Goal: Information Seeking & Learning: Learn about a topic

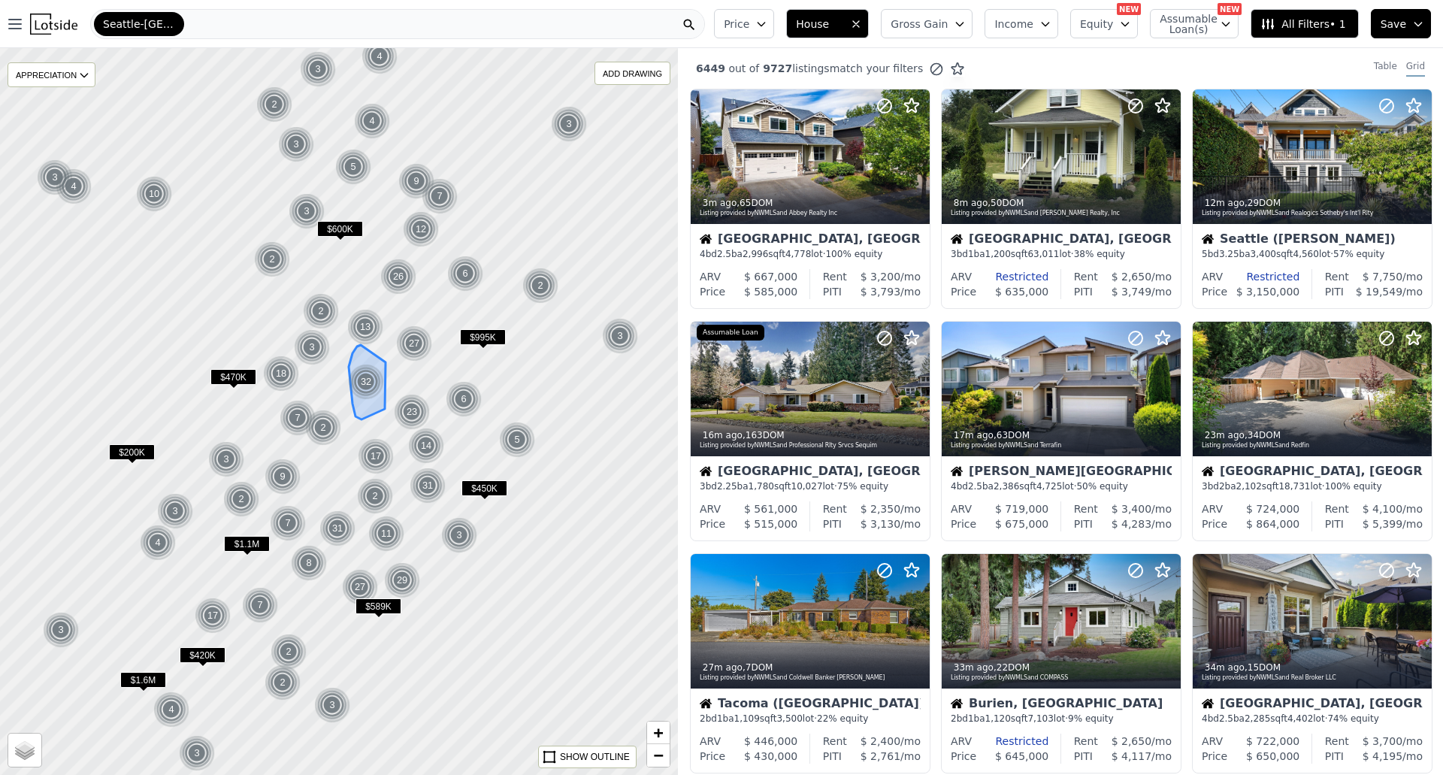
click at [362, 374] on div "32" at bounding box center [366, 382] width 36 height 36
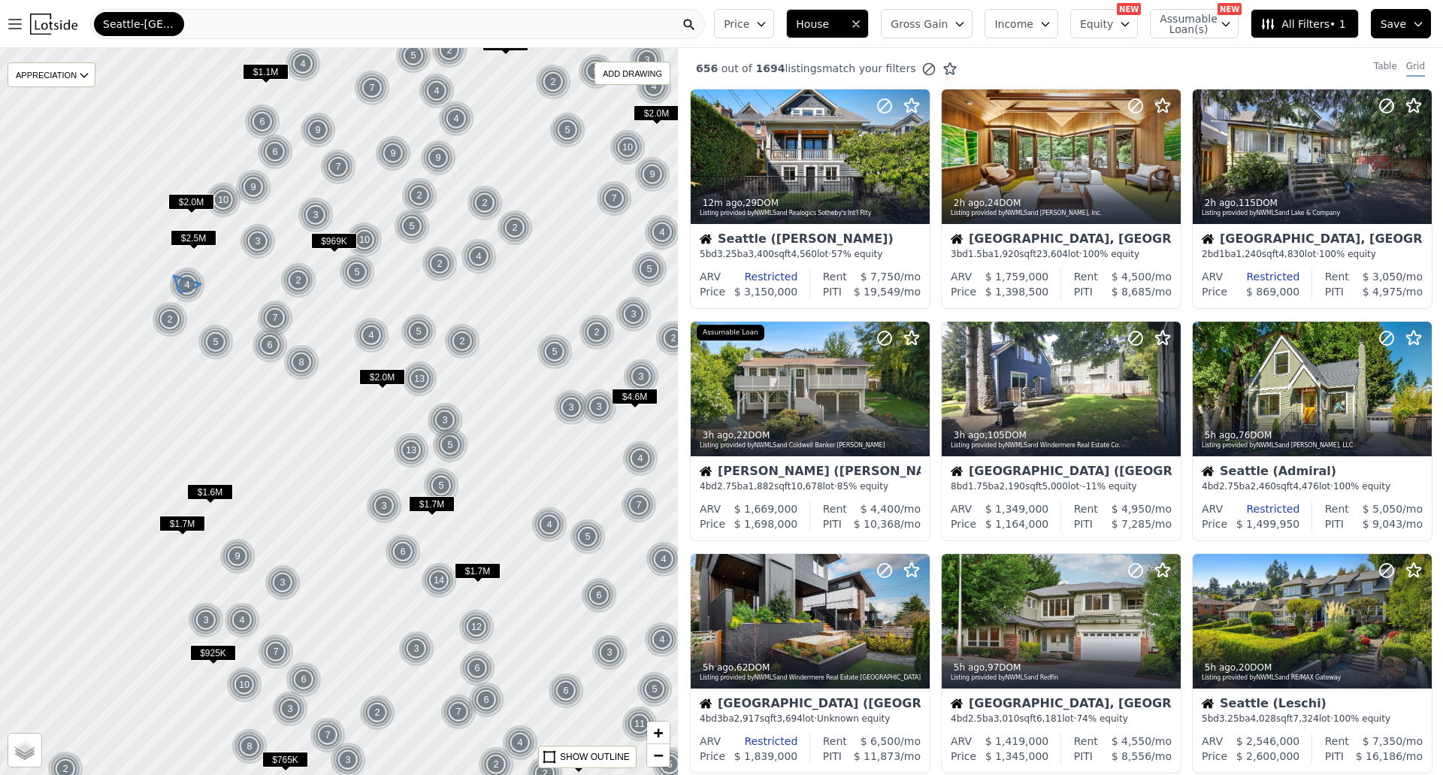
click at [197, 292] on img at bounding box center [187, 285] width 37 height 36
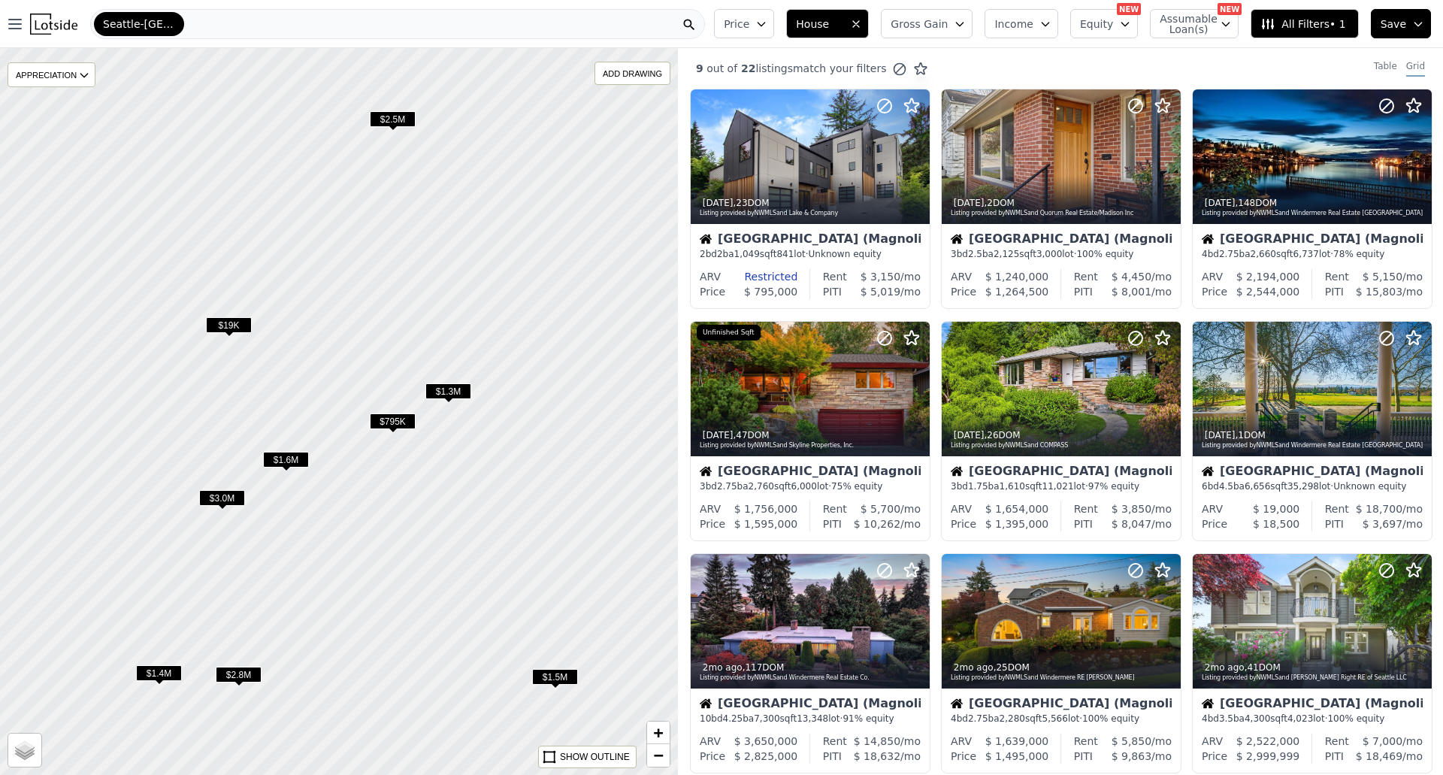
click at [238, 325] on span "$19K" at bounding box center [229, 325] width 46 height 16
click at [392, 425] on span "$795K" at bounding box center [393, 421] width 46 height 16
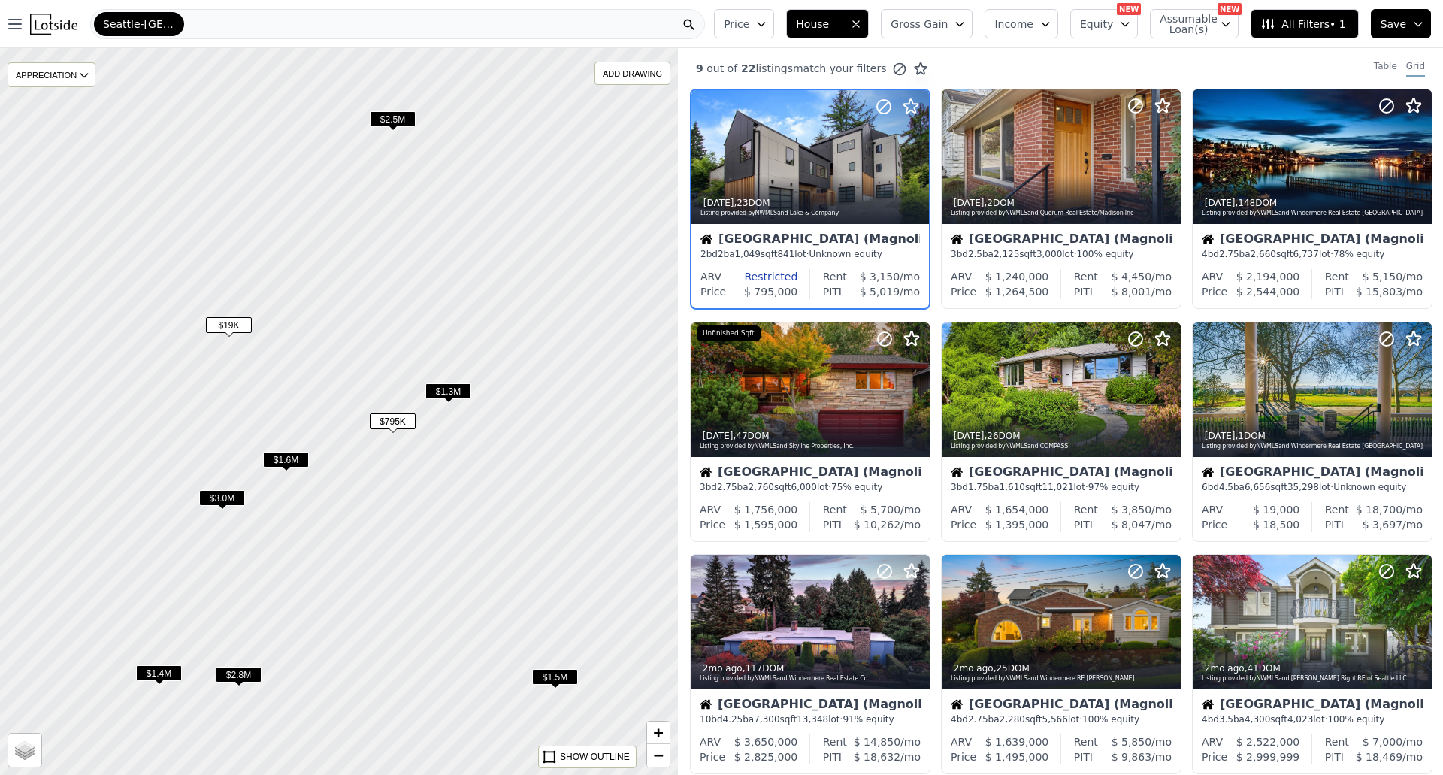
click at [443, 393] on span "$1.3M" at bounding box center [448, 391] width 46 height 16
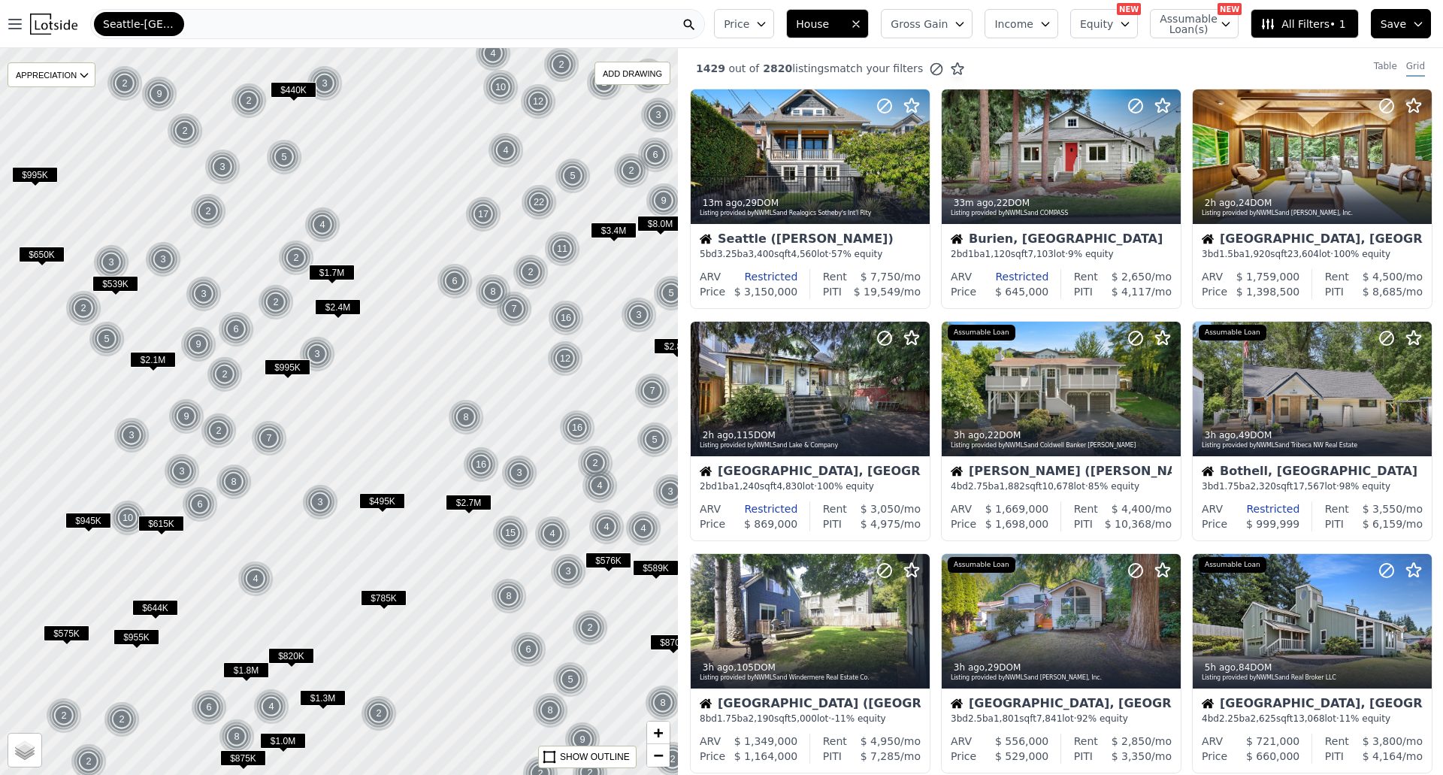
click at [486, 437] on div at bounding box center [338, 411] width 813 height 872
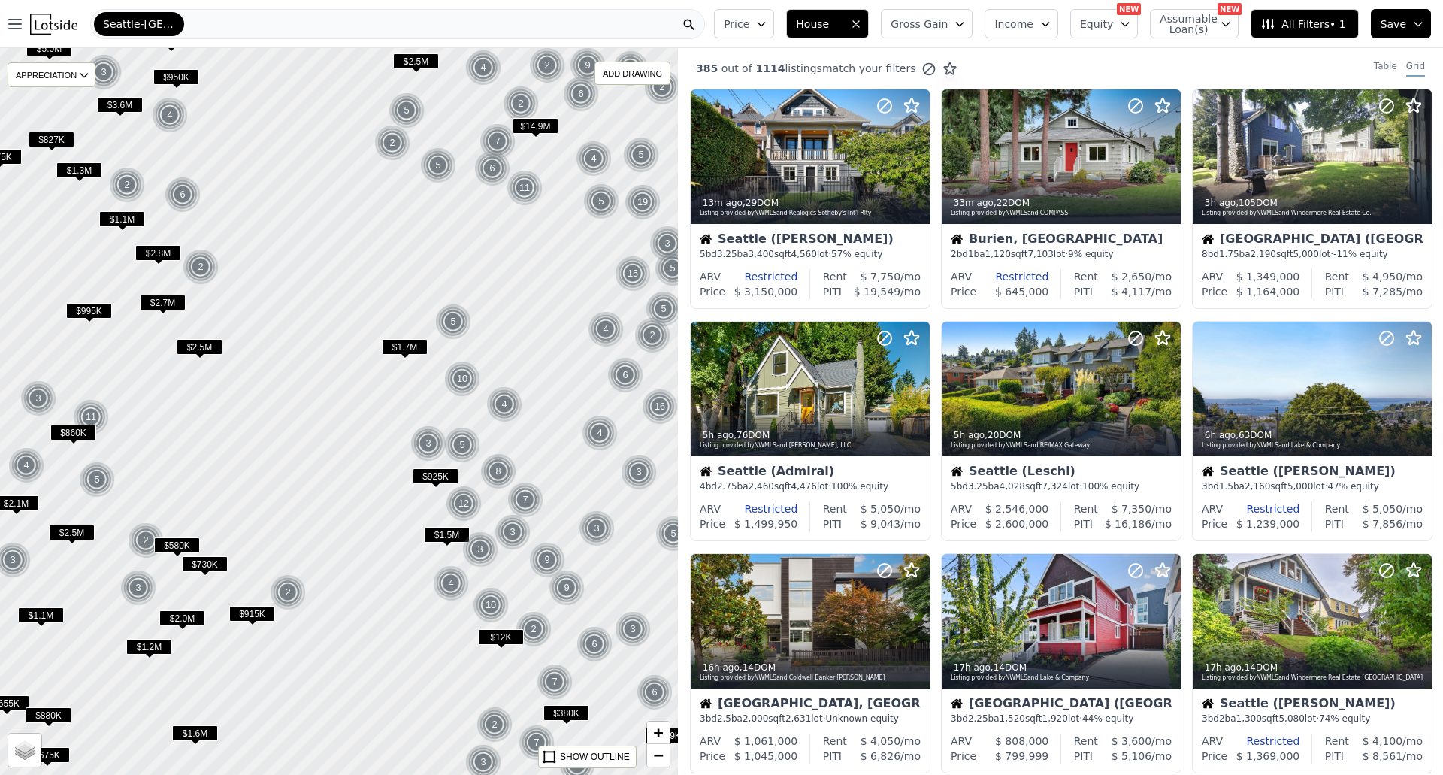
drag, startPoint x: 536, startPoint y: 414, endPoint x: 483, endPoint y: 364, distance: 73.4
drag, startPoint x: 483, startPoint y: 364, endPoint x: 498, endPoint y: 344, distance: 24.7
click at [498, 344] on div at bounding box center [338, 411] width 813 height 872
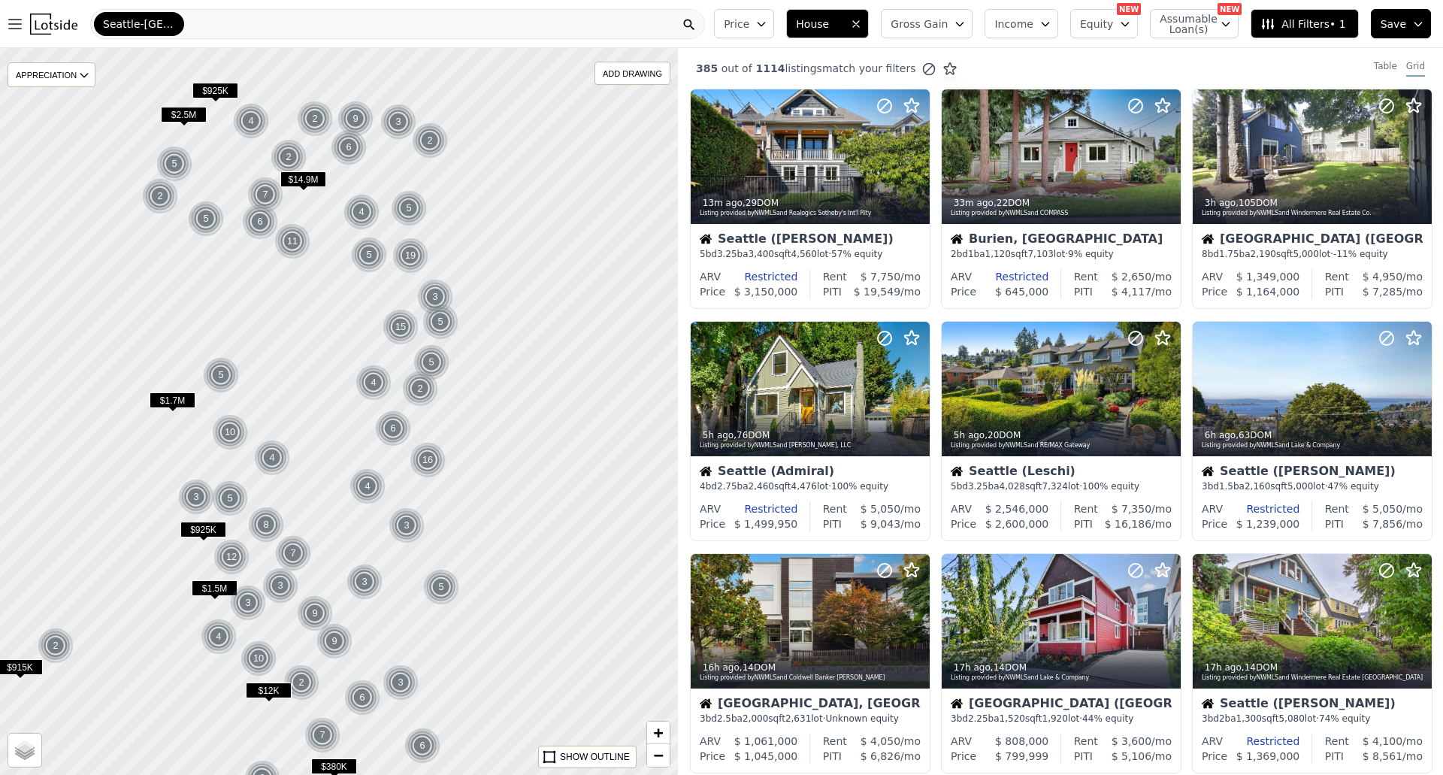
drag, startPoint x: 558, startPoint y: 390, endPoint x: 326, endPoint y: 443, distance: 238.3
click at [326, 443] on div at bounding box center [338, 411] width 813 height 872
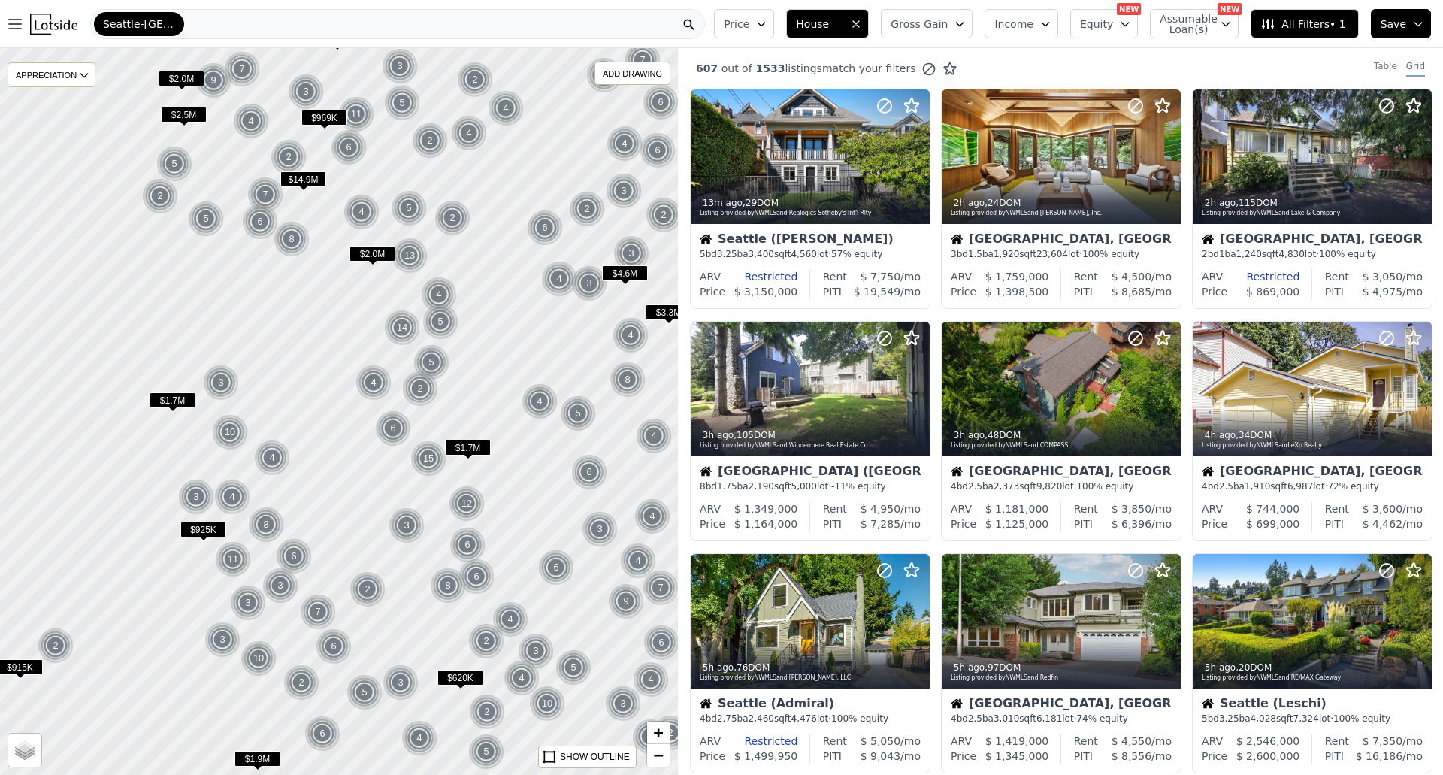
click at [364, 290] on div at bounding box center [338, 411] width 813 height 872
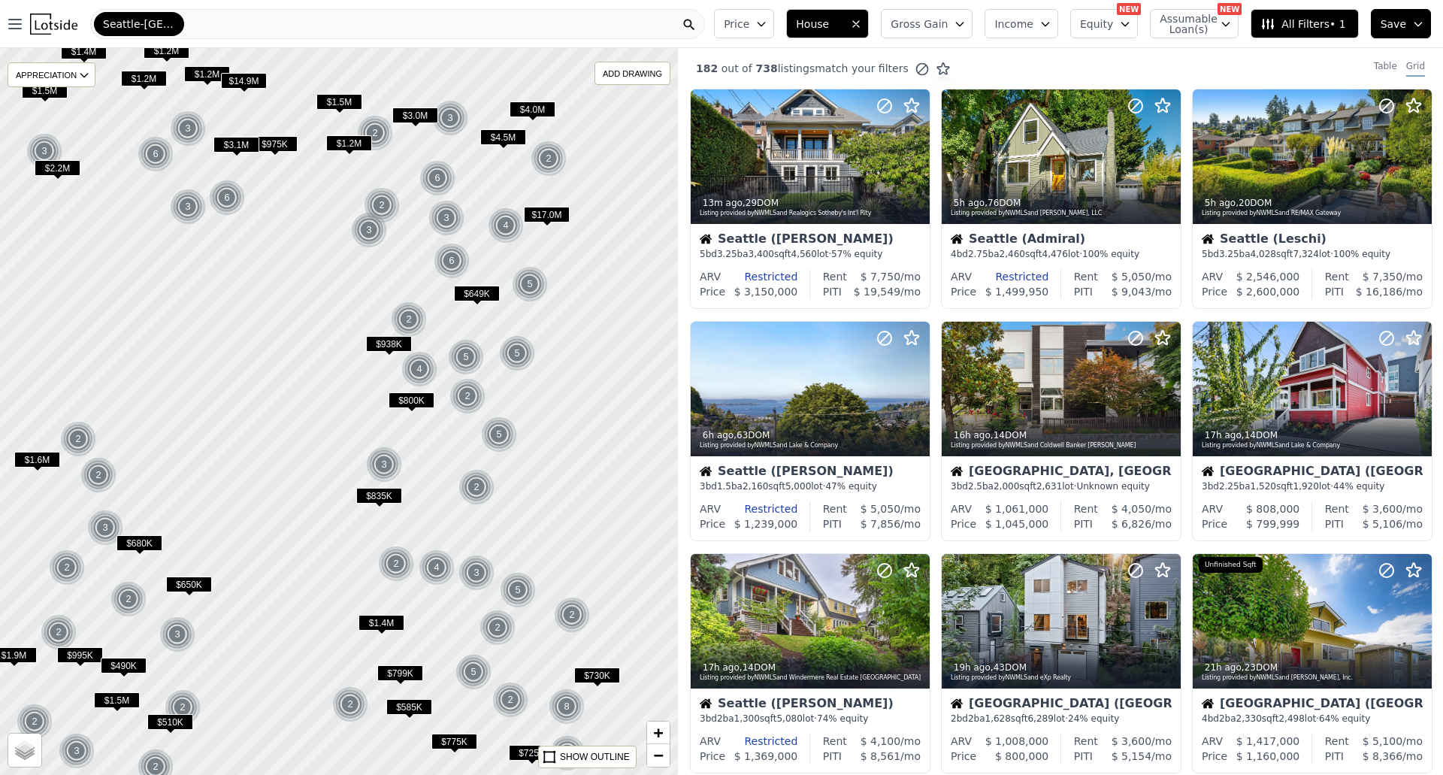
click at [335, 310] on div at bounding box center [338, 411] width 813 height 872
drag, startPoint x: 309, startPoint y: 268, endPoint x: 390, endPoint y: 308, distance: 90.4
drag, startPoint x: 390, startPoint y: 308, endPoint x: 361, endPoint y: 286, distance: 36.5
drag, startPoint x: 361, startPoint y: 286, endPoint x: 353, endPoint y: 282, distance: 9.4
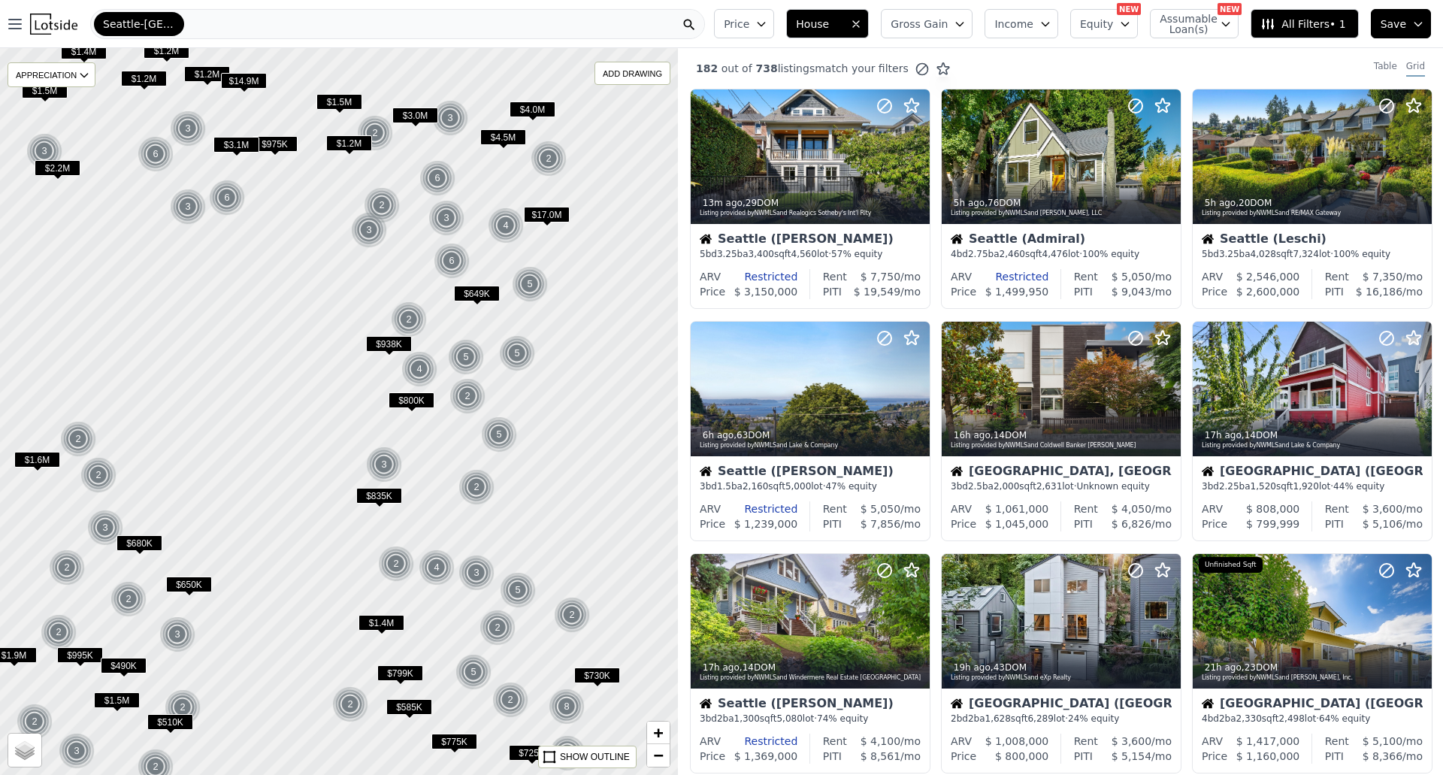
click at [353, 282] on div at bounding box center [338, 411] width 813 height 872
drag, startPoint x: 353, startPoint y: 282, endPoint x: 422, endPoint y: 262, distance: 72.1
drag, startPoint x: 422, startPoint y: 262, endPoint x: 348, endPoint y: 274, distance: 74.8
click at [348, 274] on div at bounding box center [338, 411] width 813 height 872
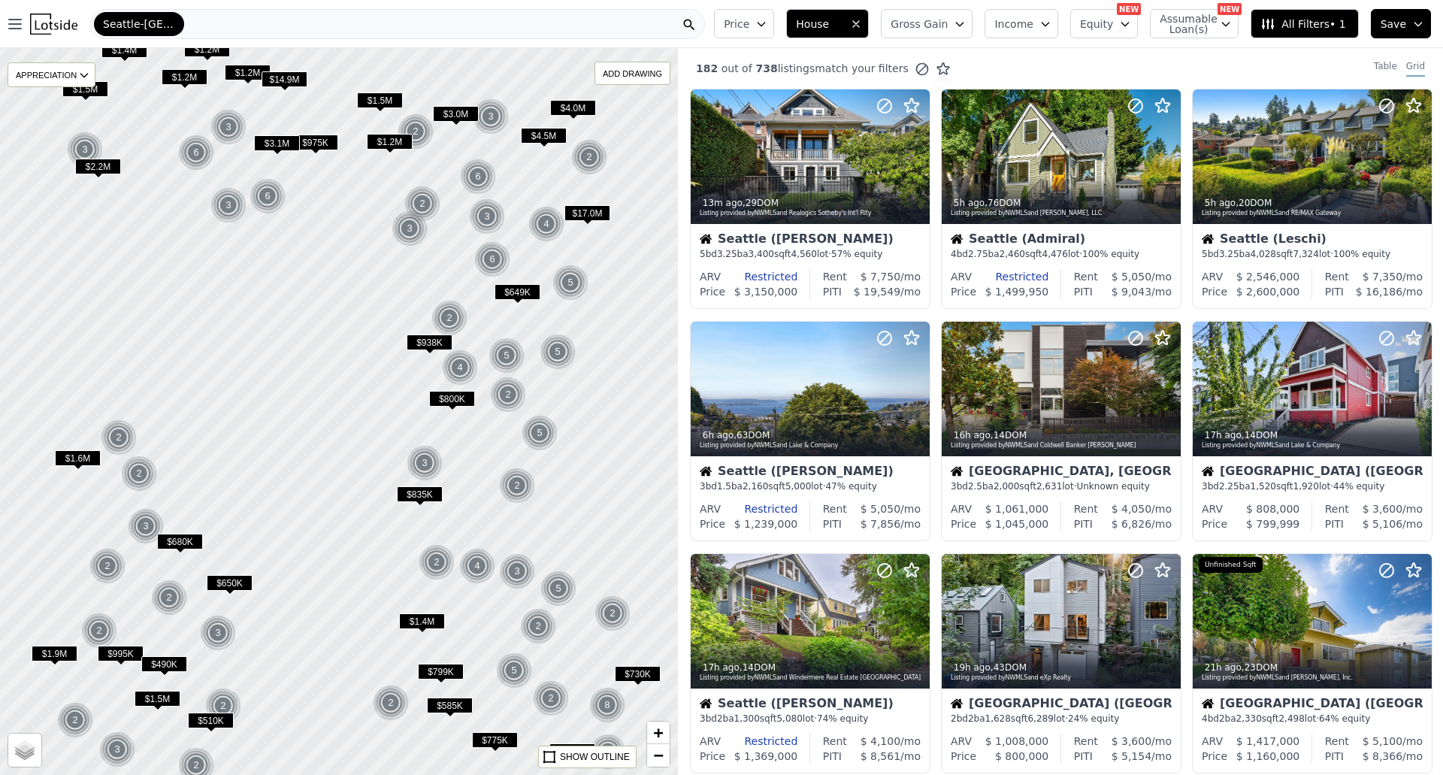
drag, startPoint x: 338, startPoint y: 315, endPoint x: 395, endPoint y: 313, distance: 57.1
click at [395, 313] on div at bounding box center [338, 411] width 813 height 872
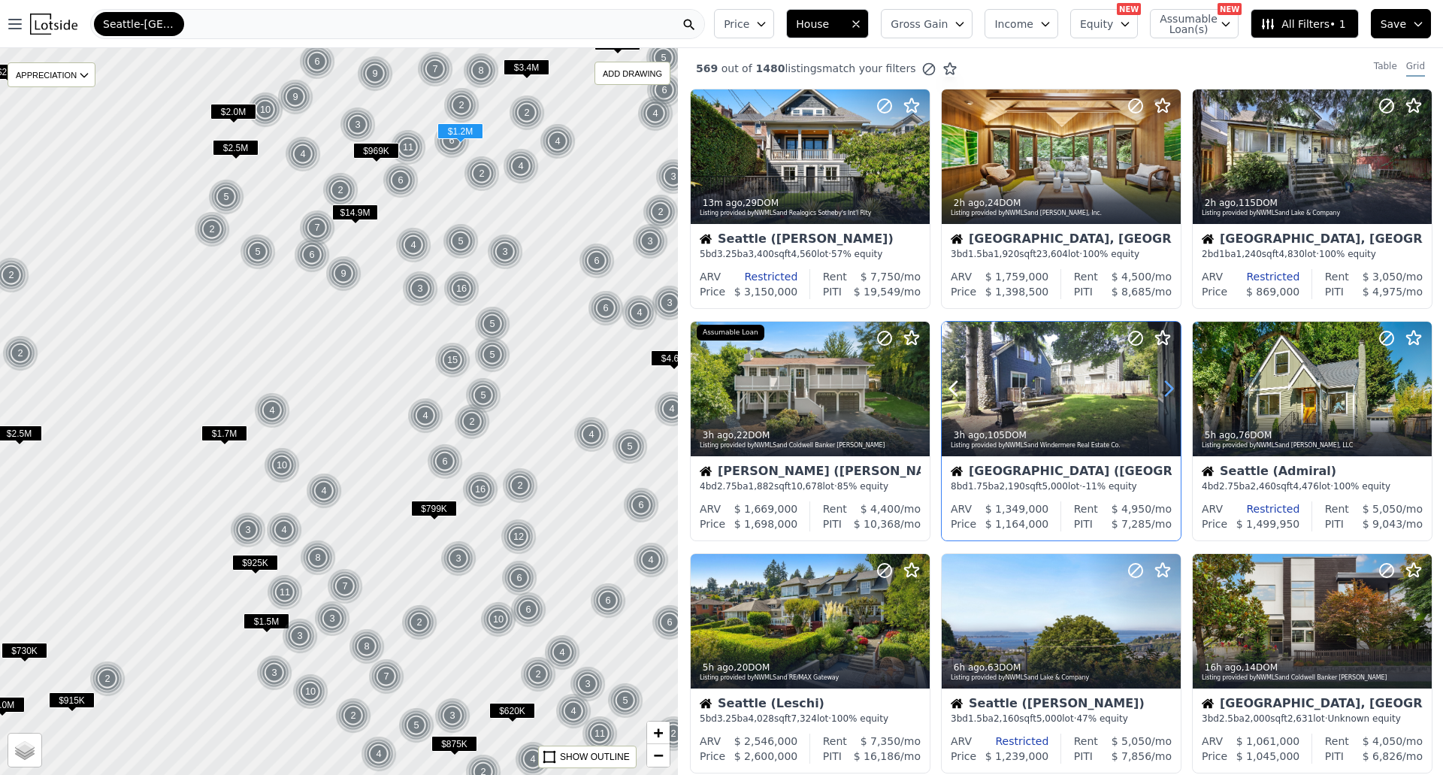
click at [1160, 377] on icon at bounding box center [1169, 389] width 24 height 24
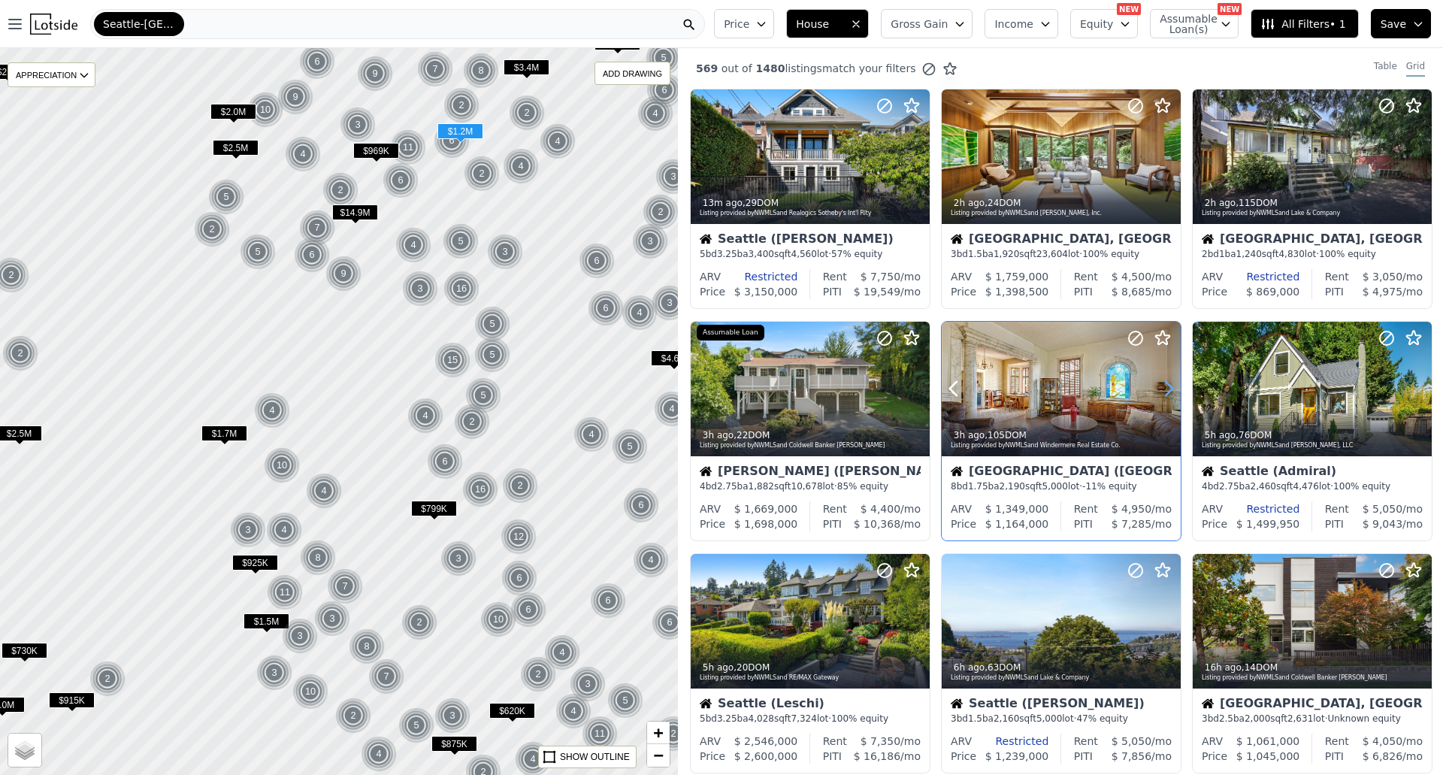
click at [1160, 377] on icon at bounding box center [1169, 389] width 24 height 24
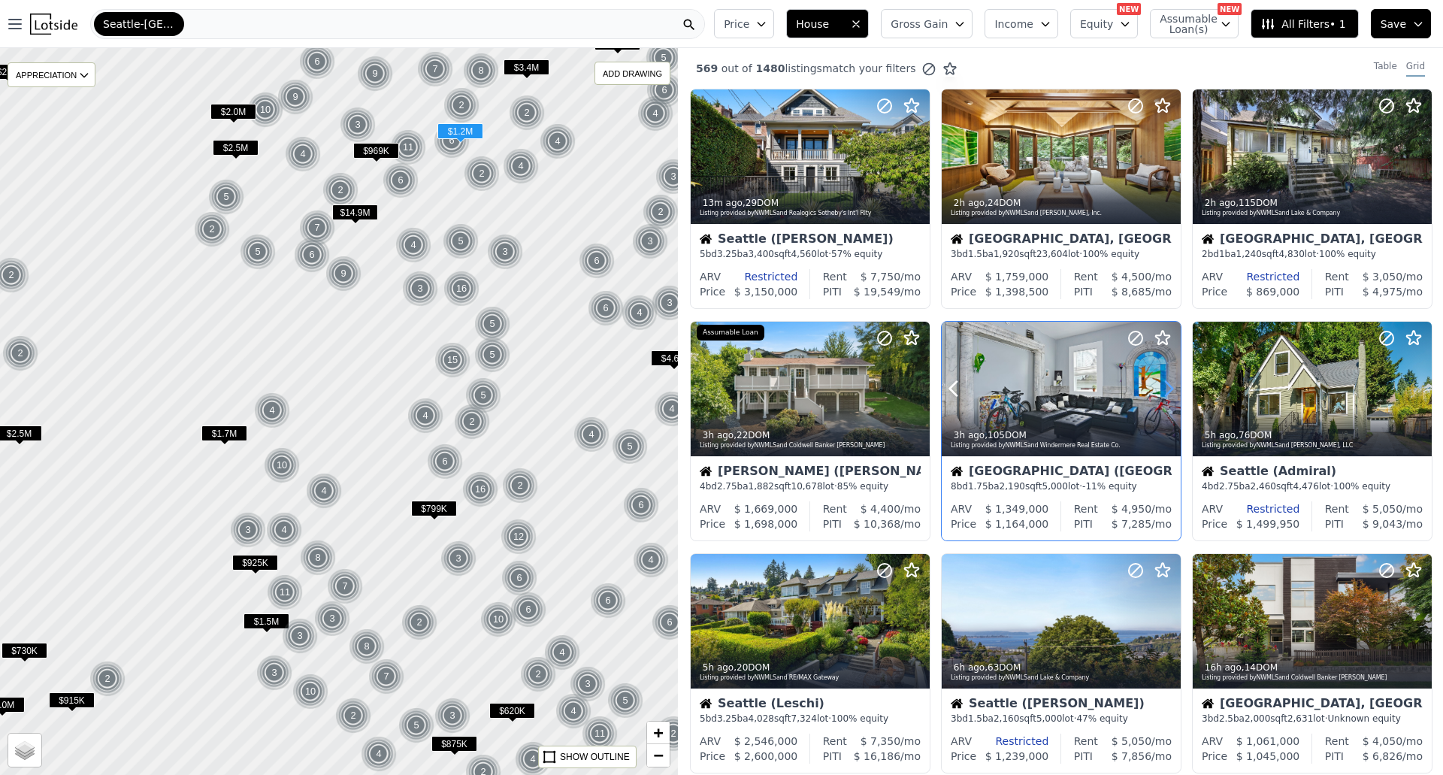
click at [1160, 377] on icon at bounding box center [1169, 389] width 24 height 24
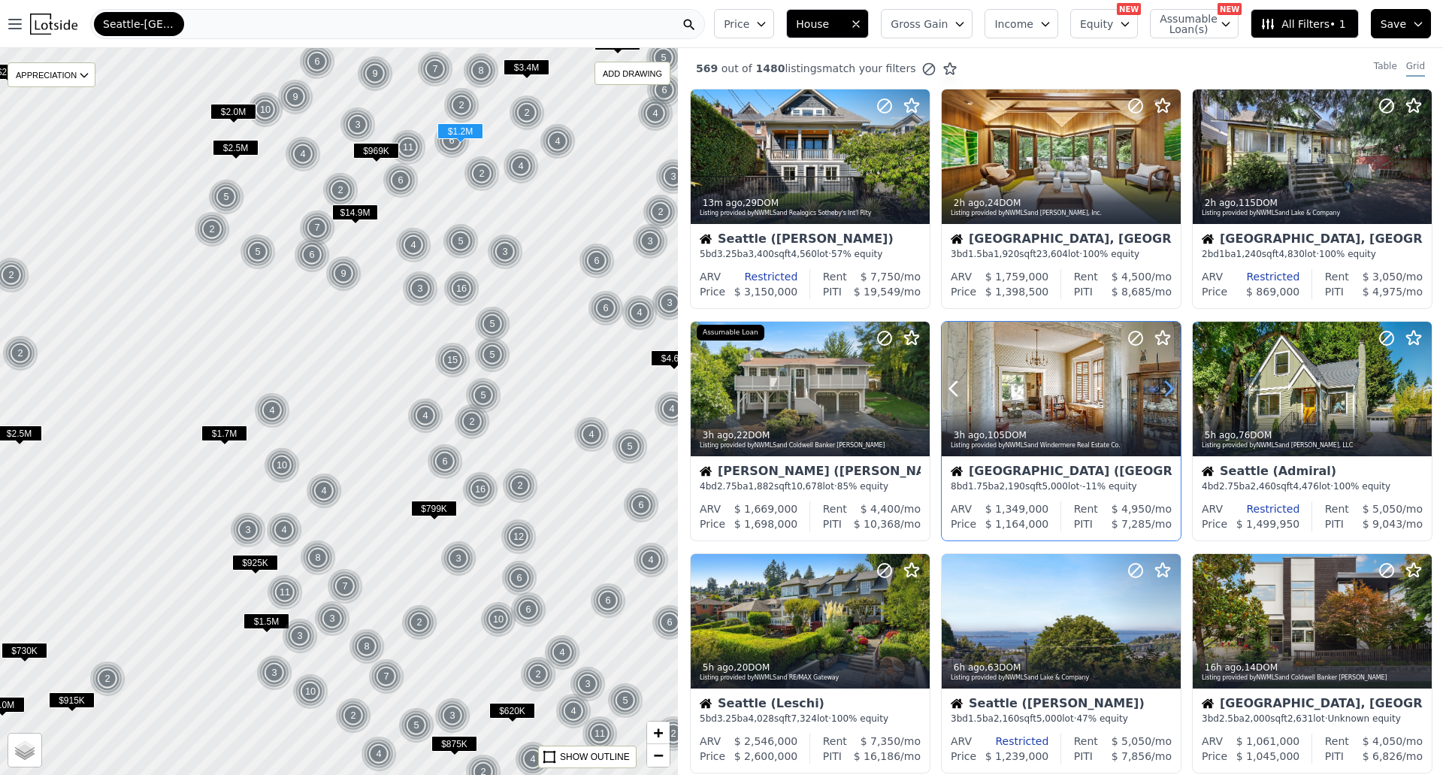
click at [1160, 377] on icon at bounding box center [1169, 389] width 24 height 24
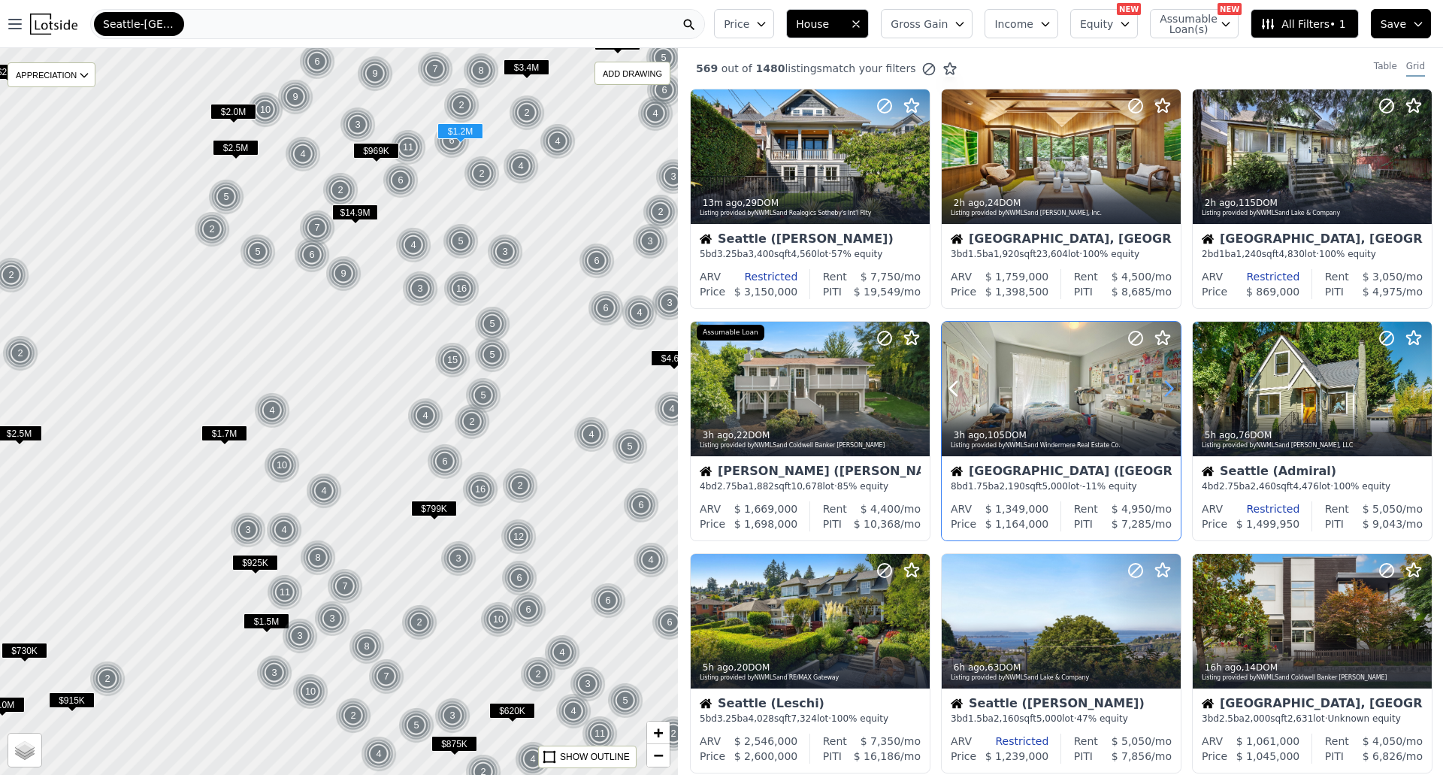
click at [1160, 377] on icon at bounding box center [1169, 389] width 24 height 24
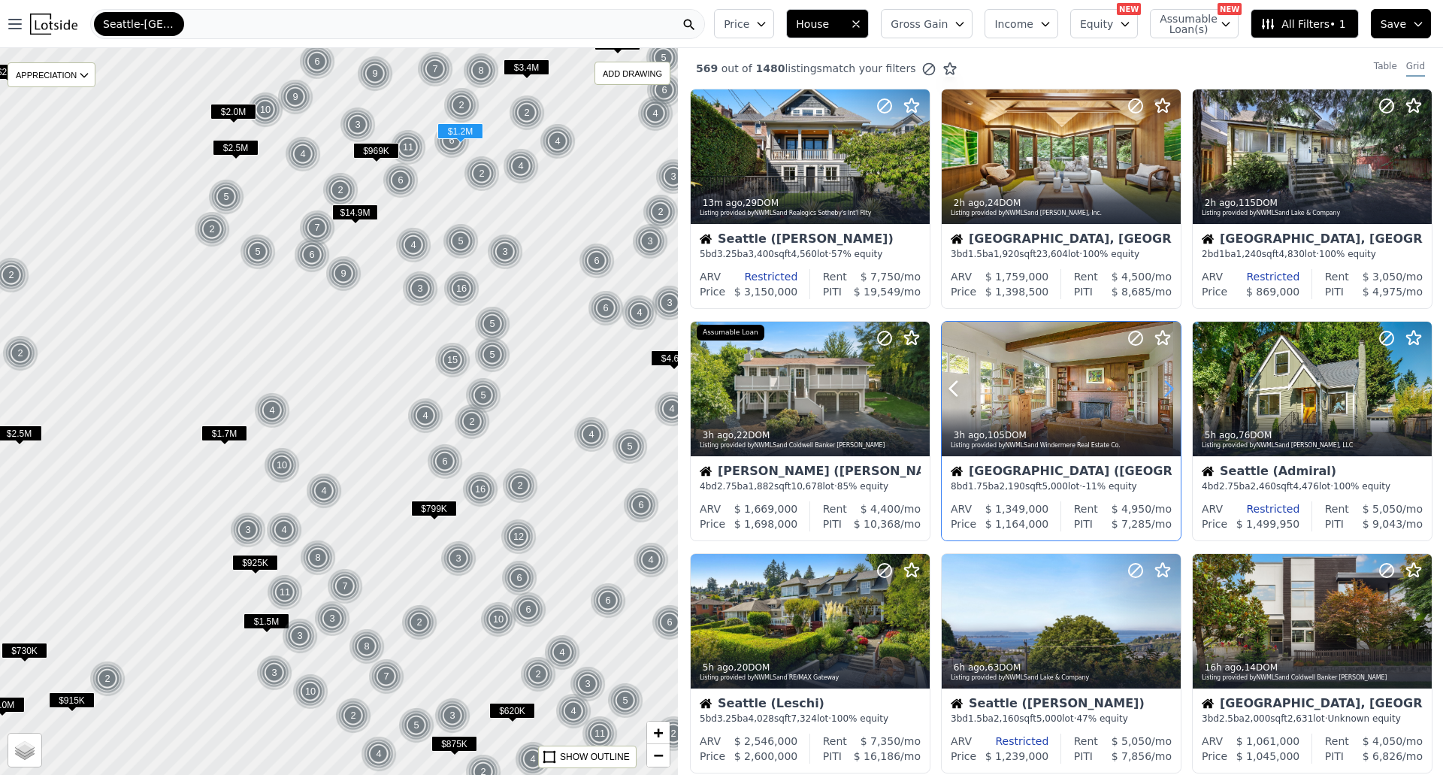
click at [1160, 377] on icon at bounding box center [1169, 389] width 24 height 24
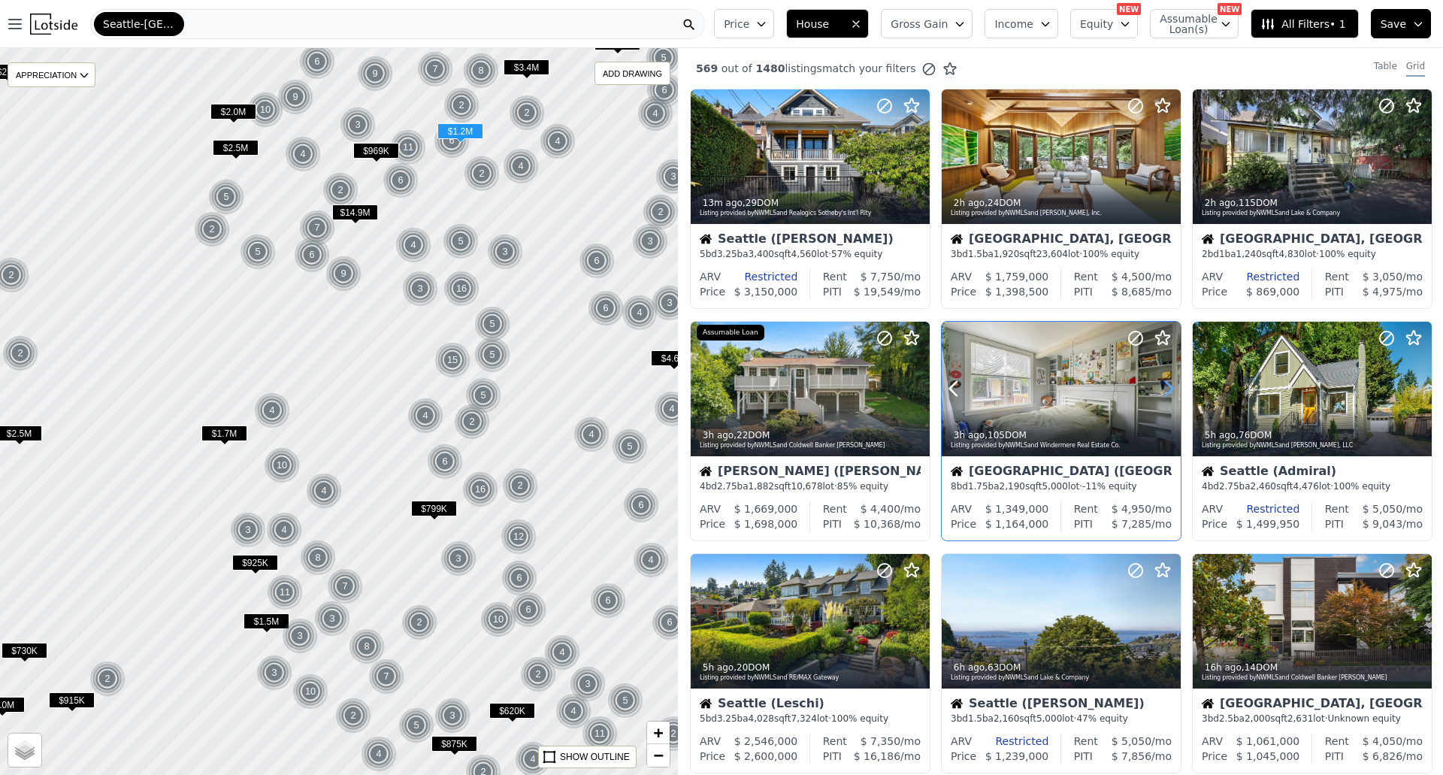
click at [1160, 377] on icon at bounding box center [1169, 389] width 24 height 24
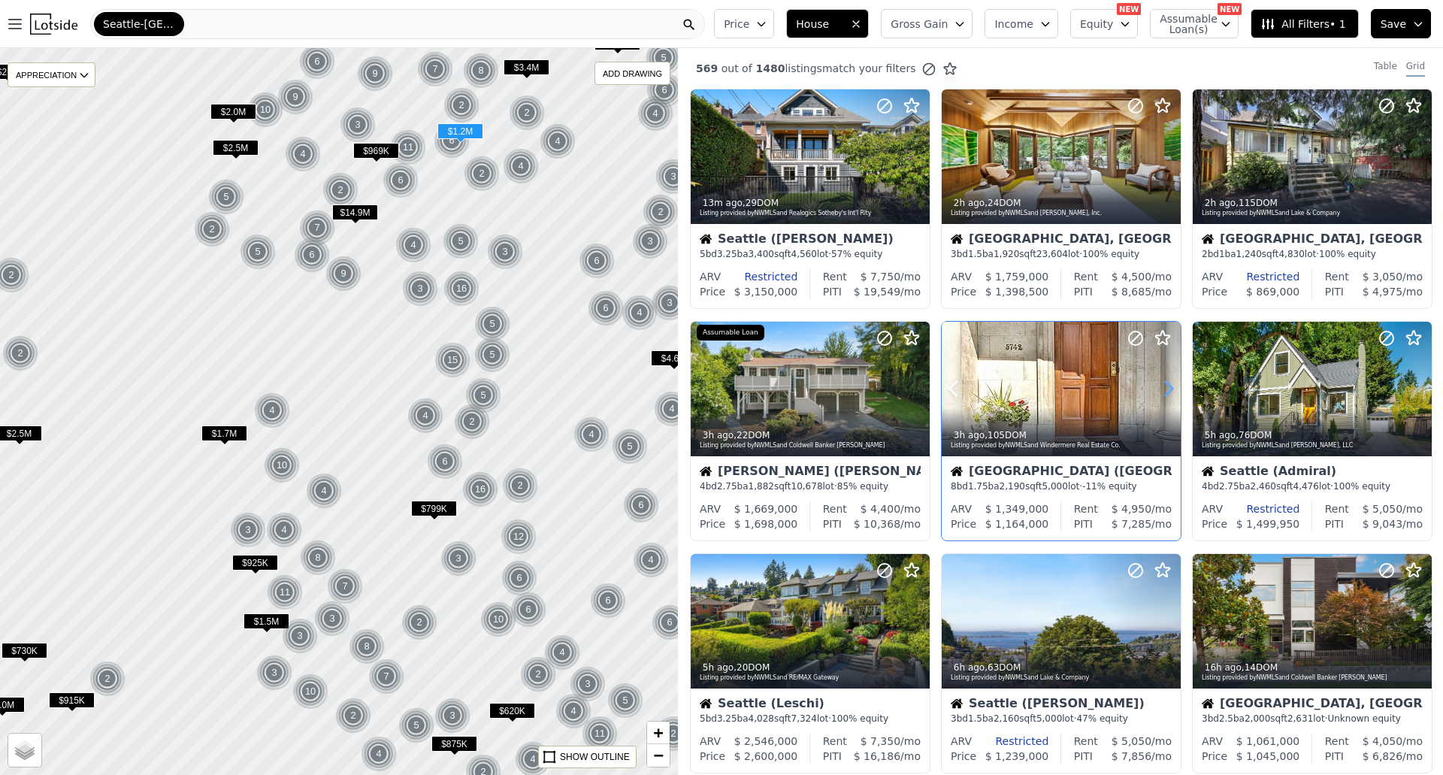
click at [1160, 377] on icon at bounding box center [1169, 389] width 24 height 24
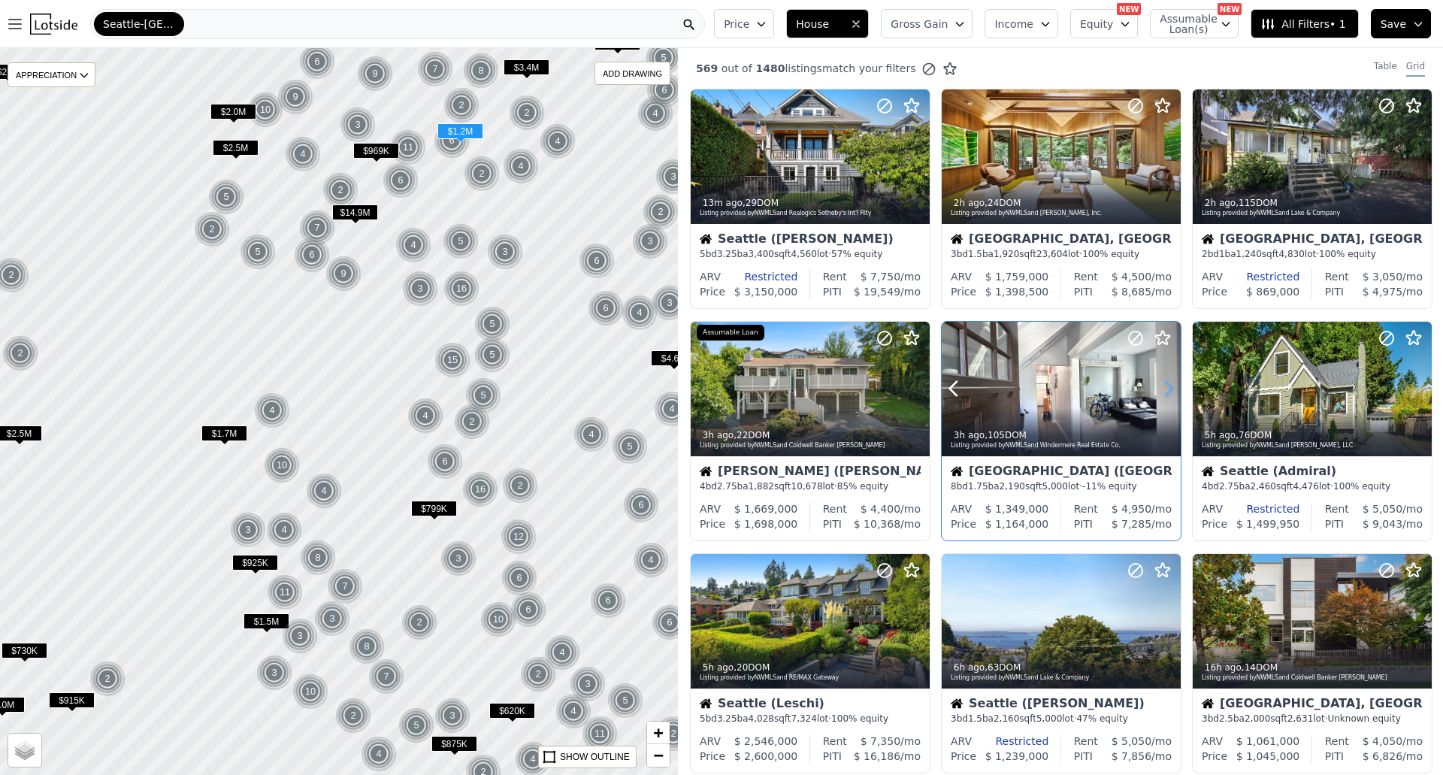
click at [1160, 377] on icon at bounding box center [1169, 389] width 24 height 24
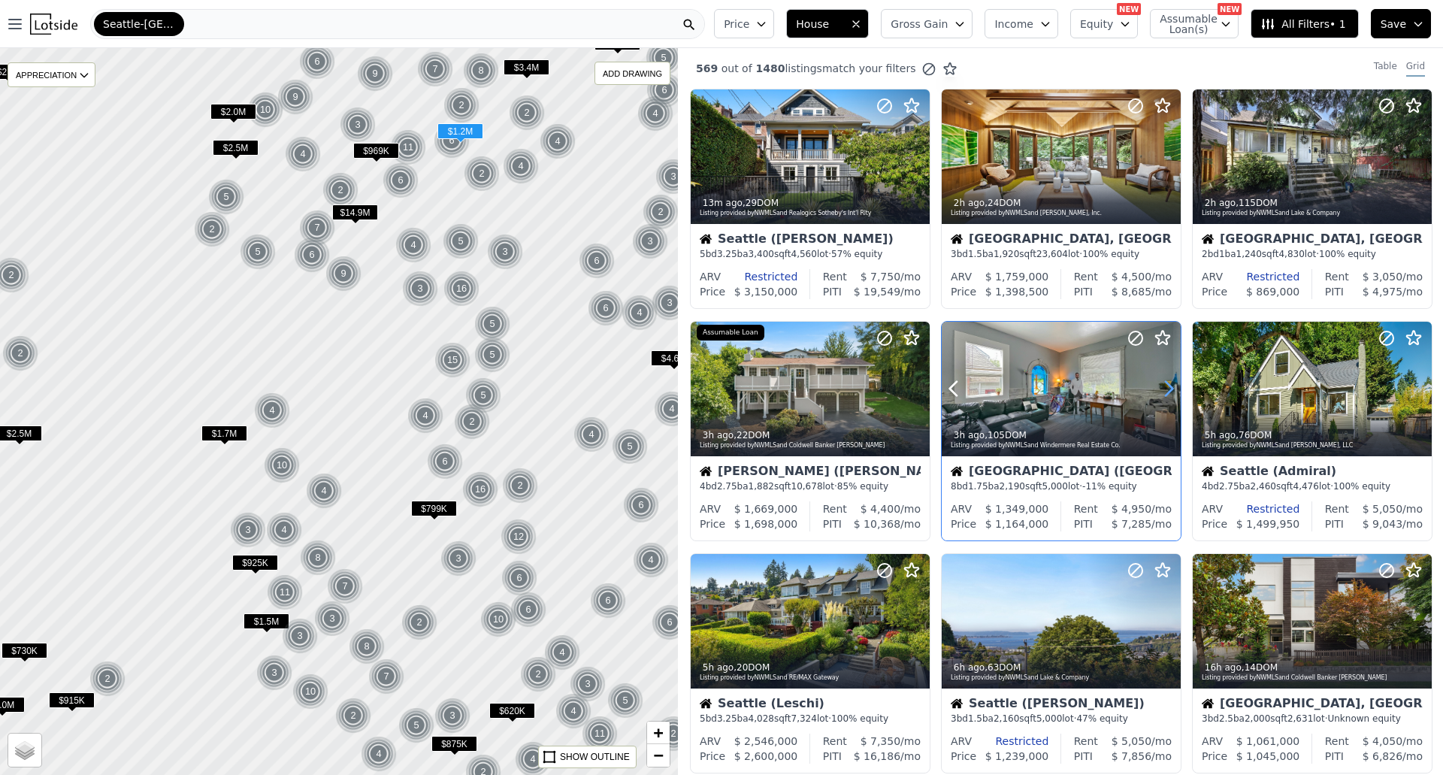
click at [1160, 377] on icon at bounding box center [1169, 389] width 24 height 24
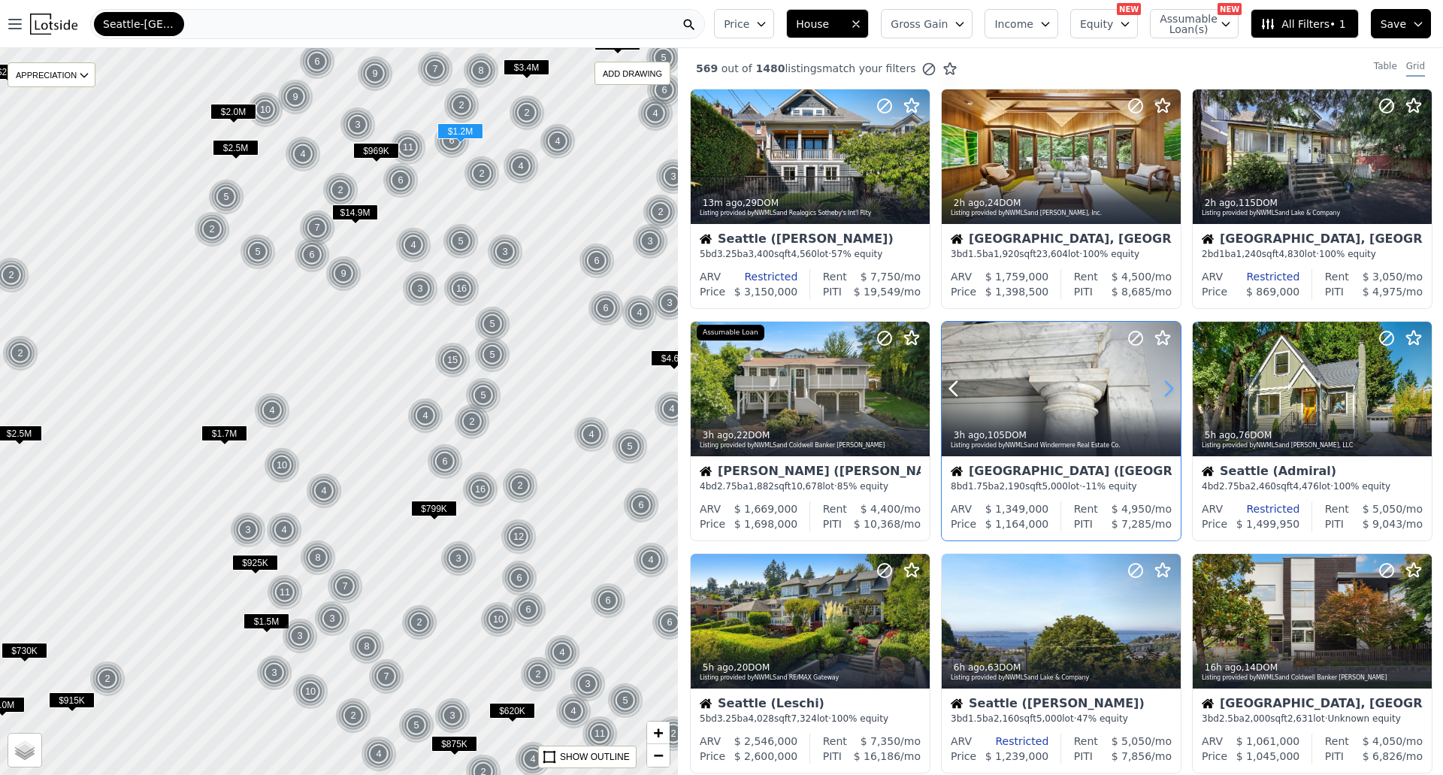
click at [1160, 377] on icon at bounding box center [1169, 389] width 24 height 24
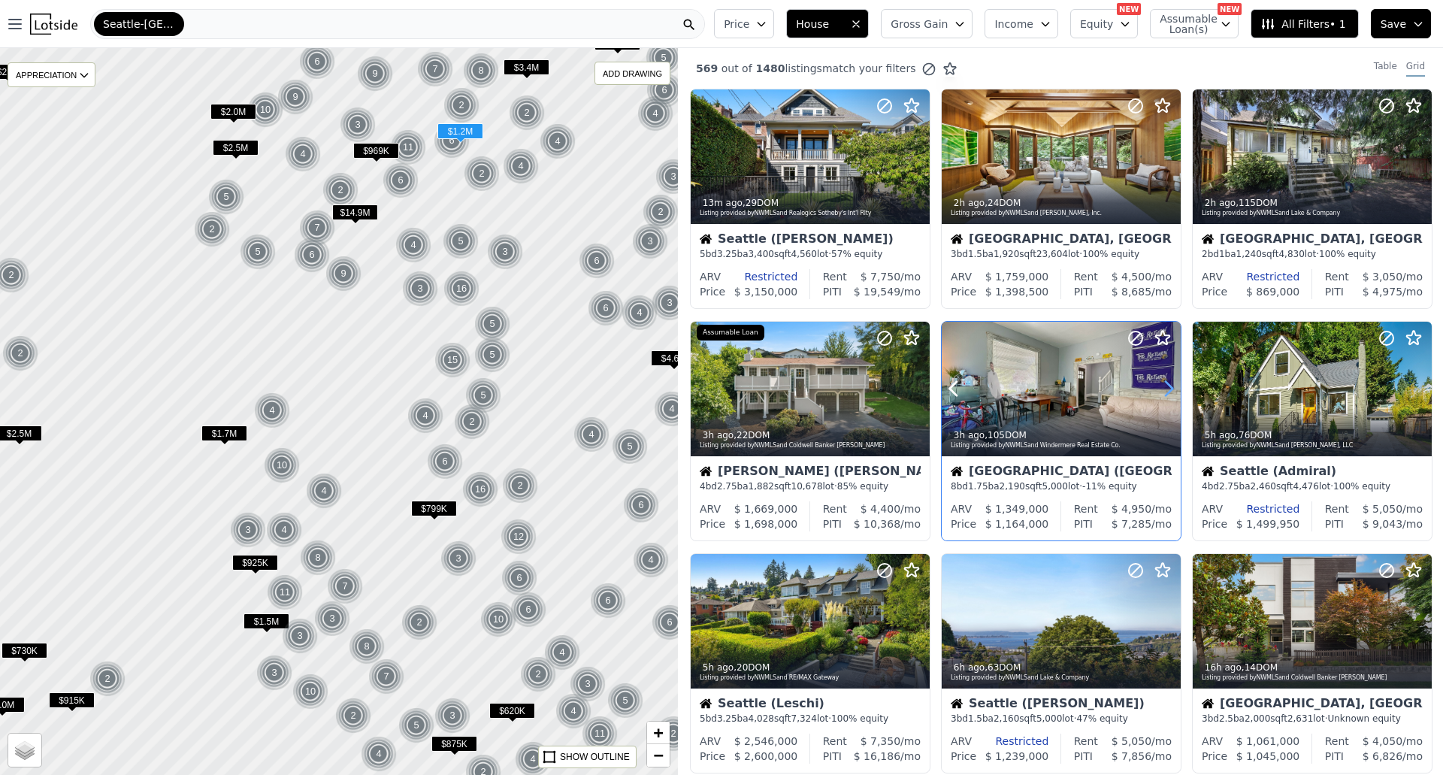
click at [1160, 377] on icon at bounding box center [1169, 389] width 24 height 24
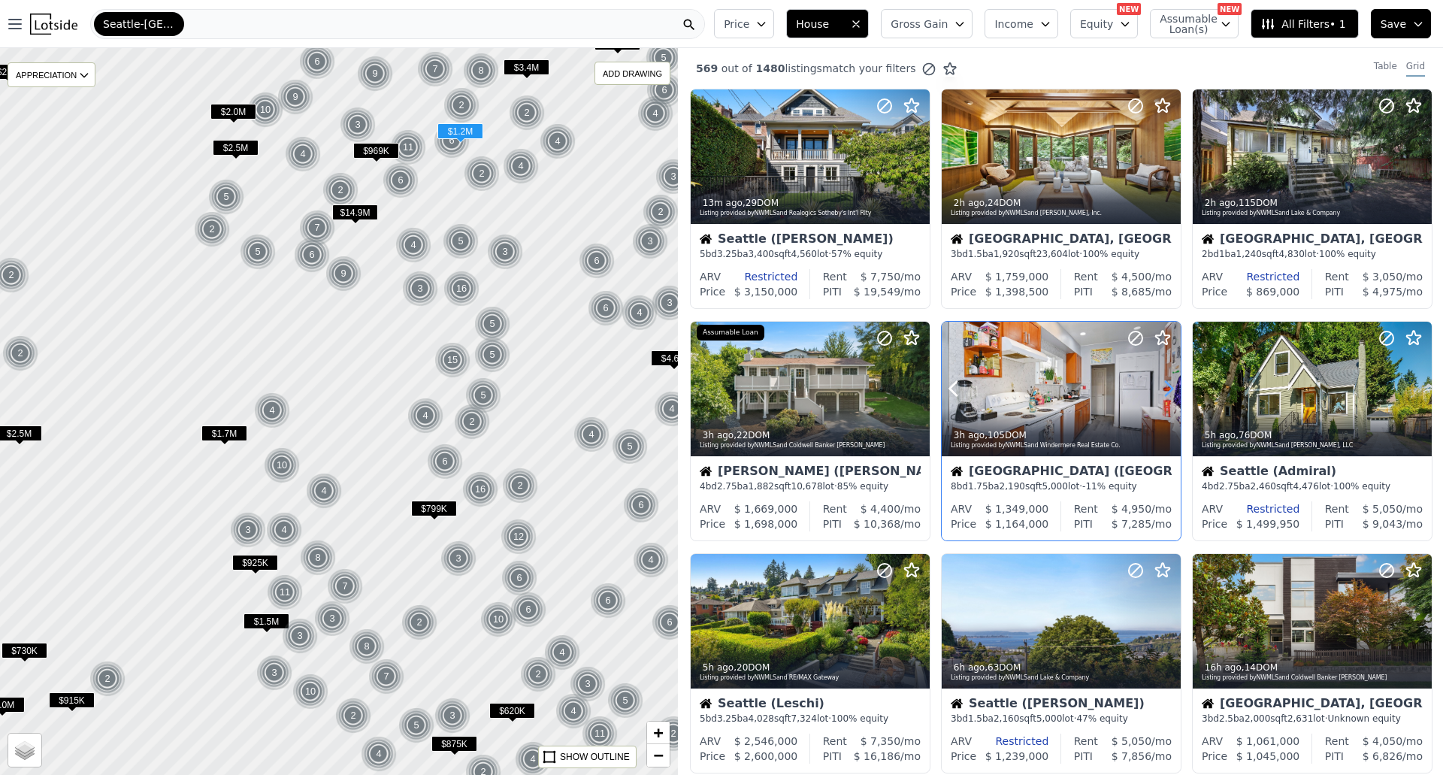
click at [1160, 377] on icon at bounding box center [1169, 389] width 24 height 24
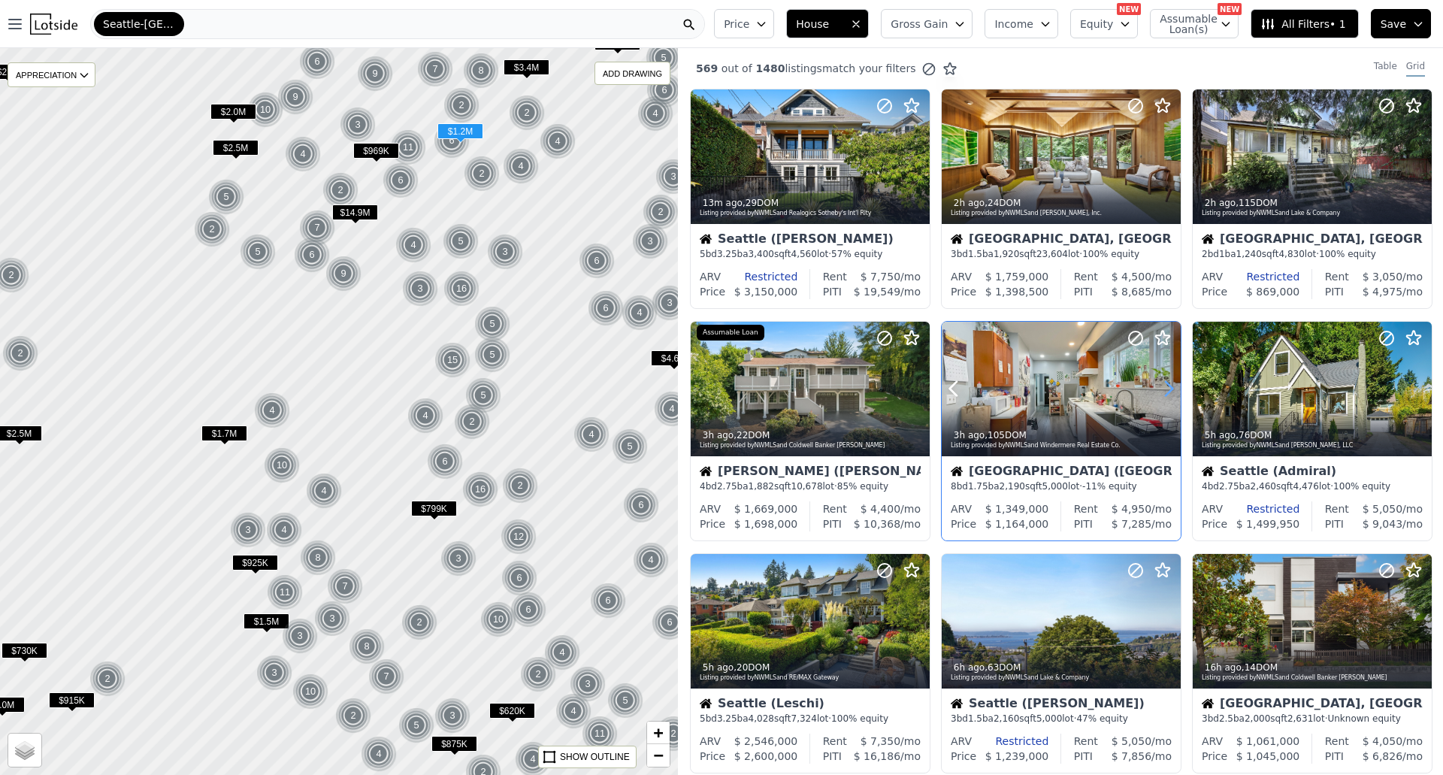
click at [1160, 377] on icon at bounding box center [1169, 389] width 24 height 24
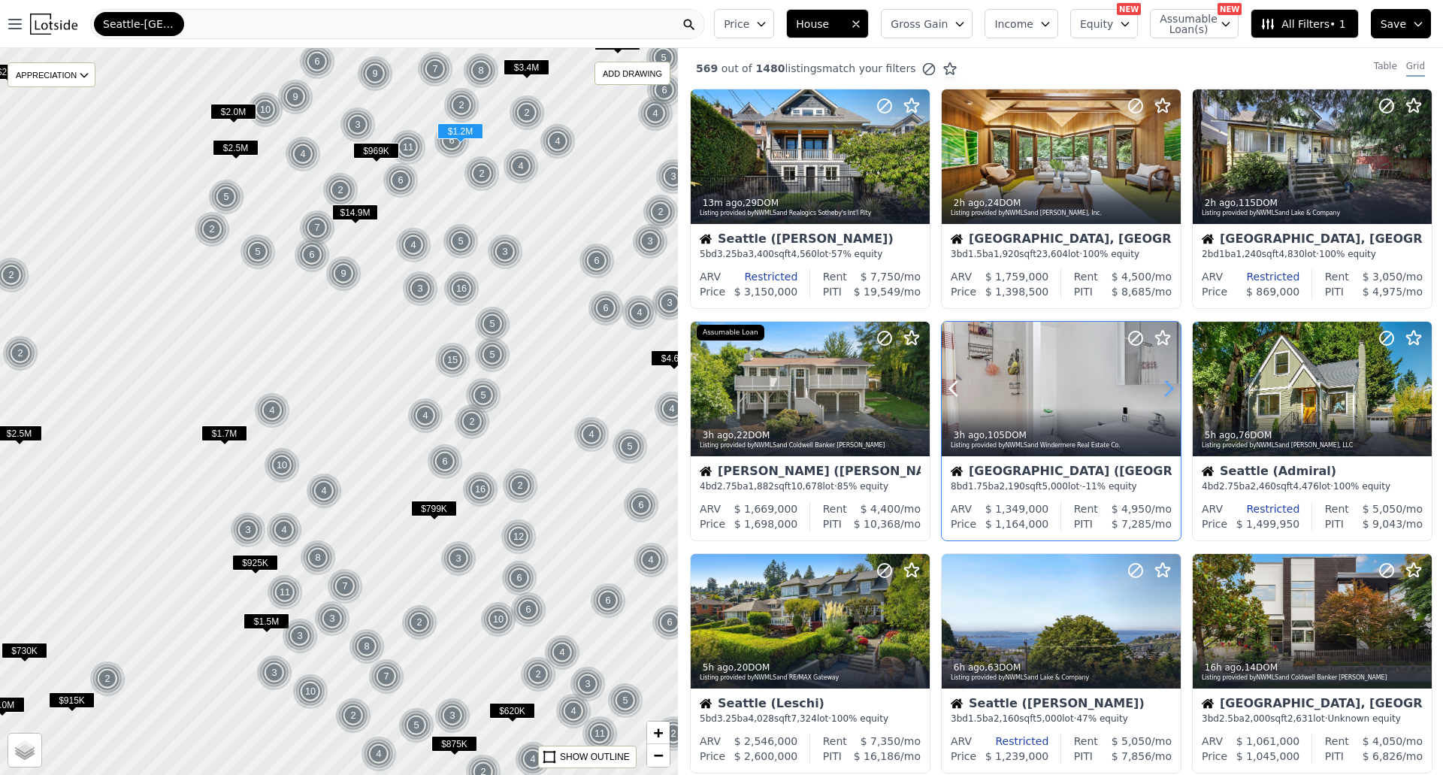
click at [1160, 389] on icon at bounding box center [1169, 389] width 24 height 24
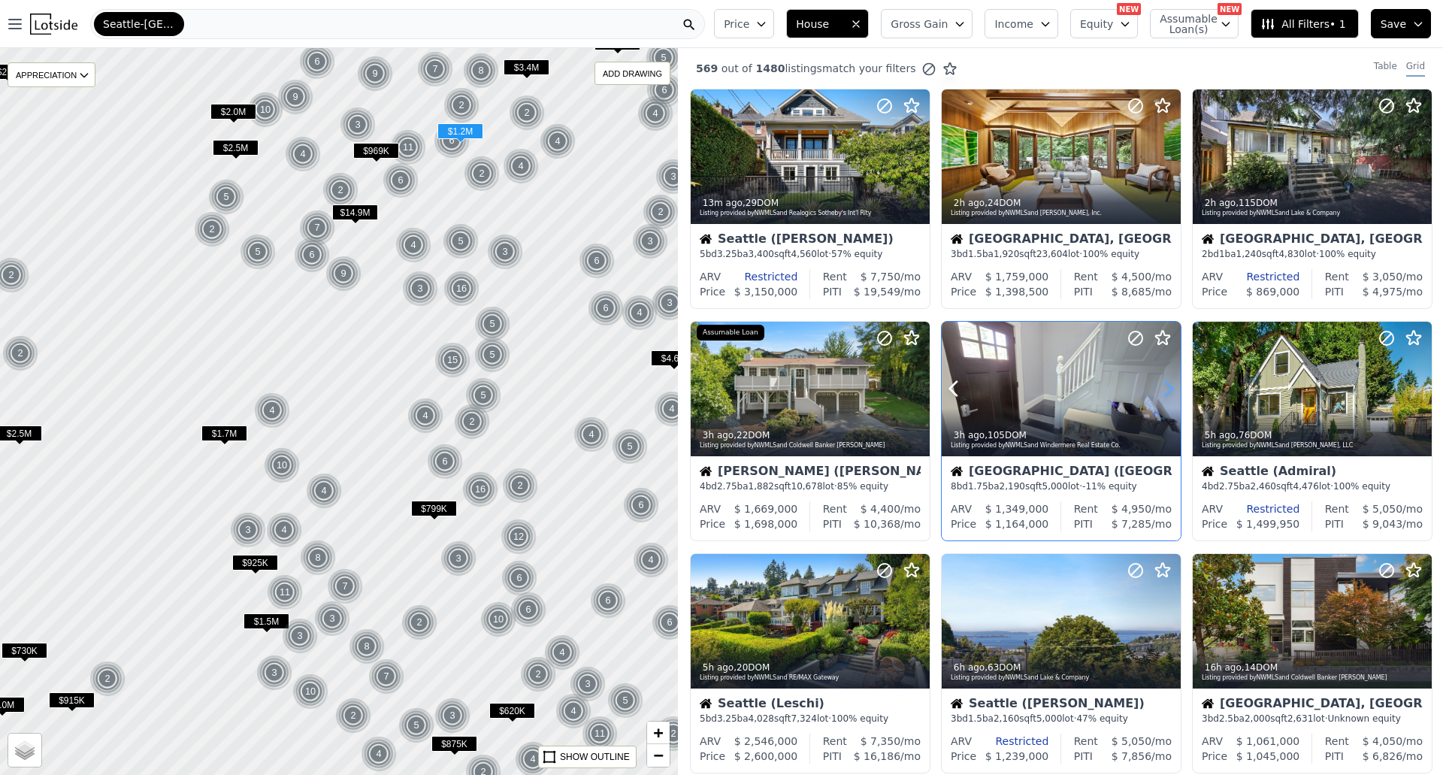
click at [1160, 389] on icon at bounding box center [1169, 389] width 24 height 24
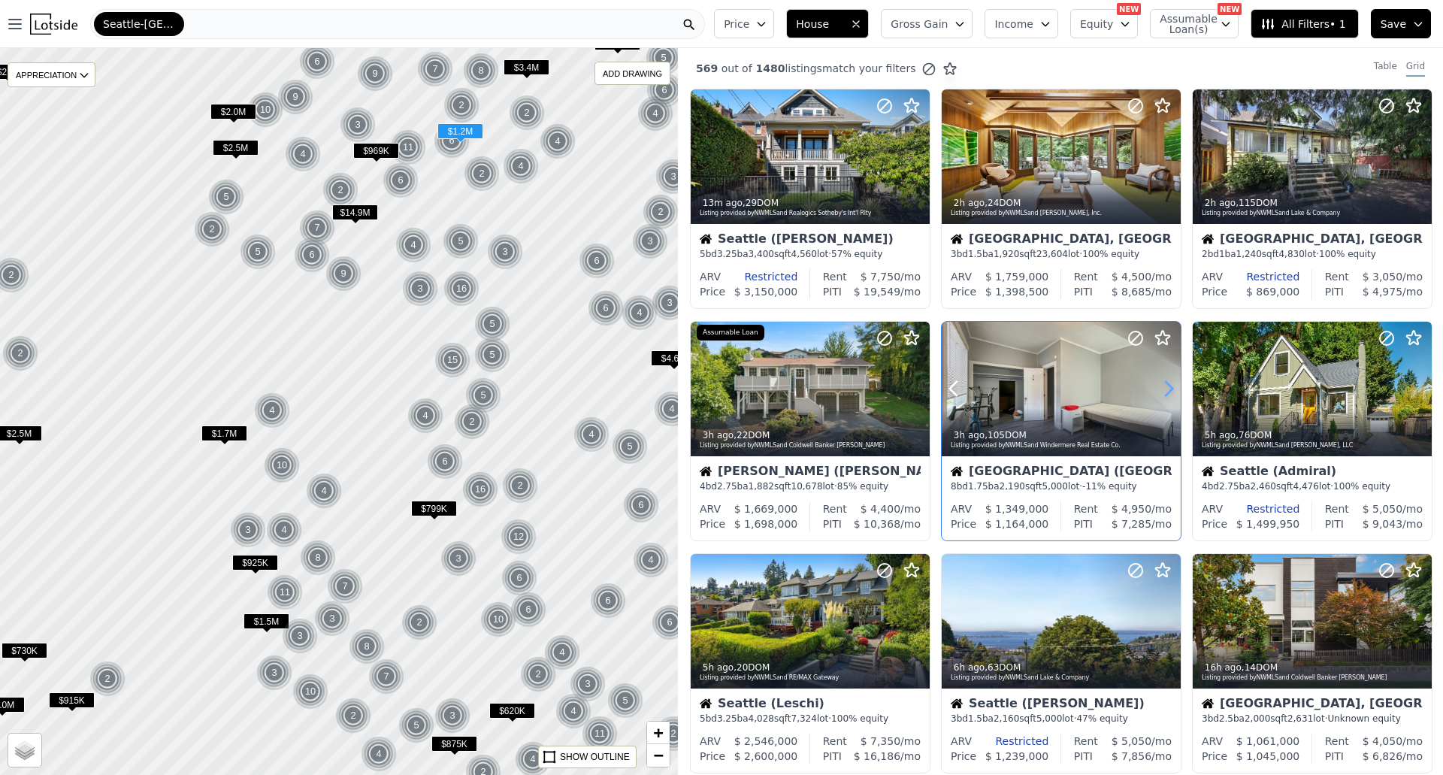
click at [1160, 389] on icon at bounding box center [1169, 389] width 24 height 24
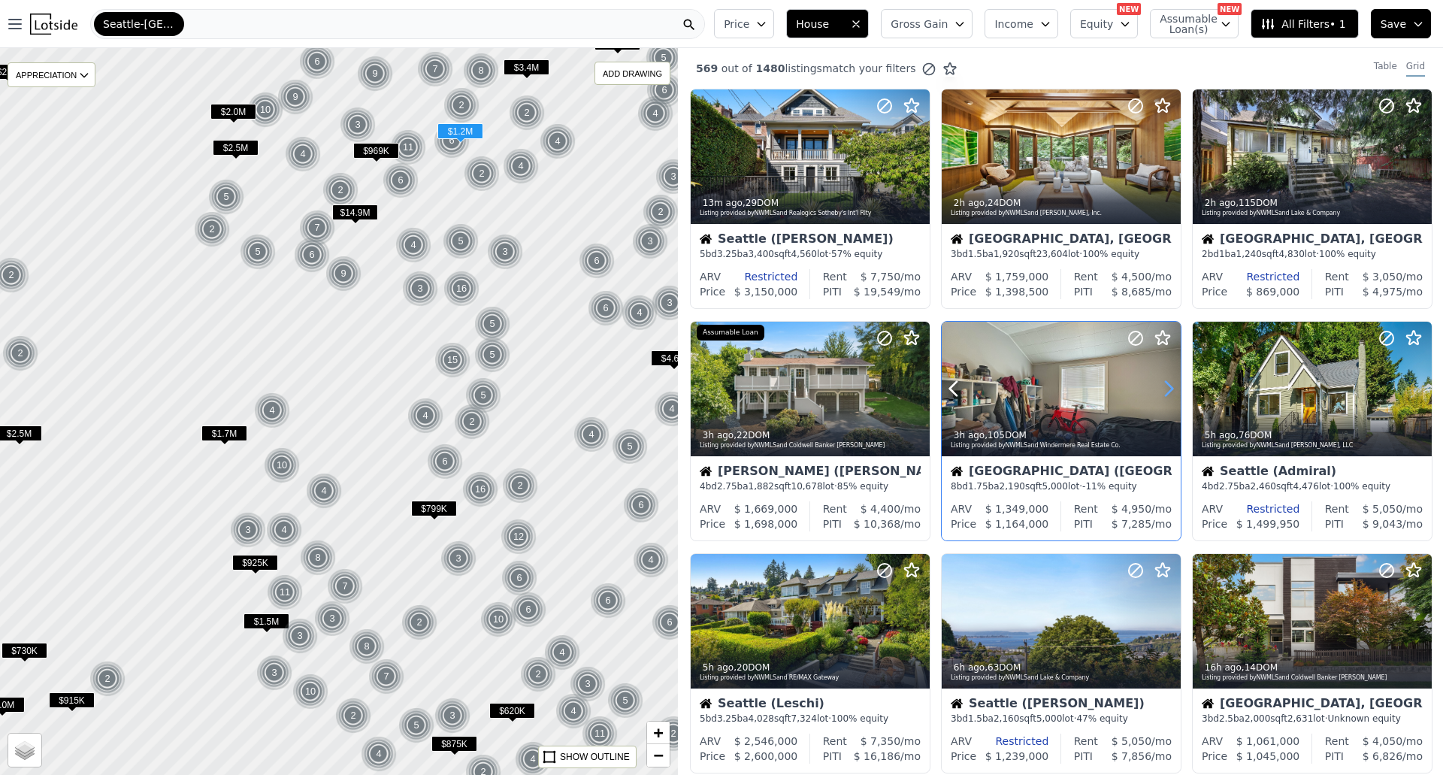
click at [1163, 392] on icon at bounding box center [1169, 389] width 24 height 24
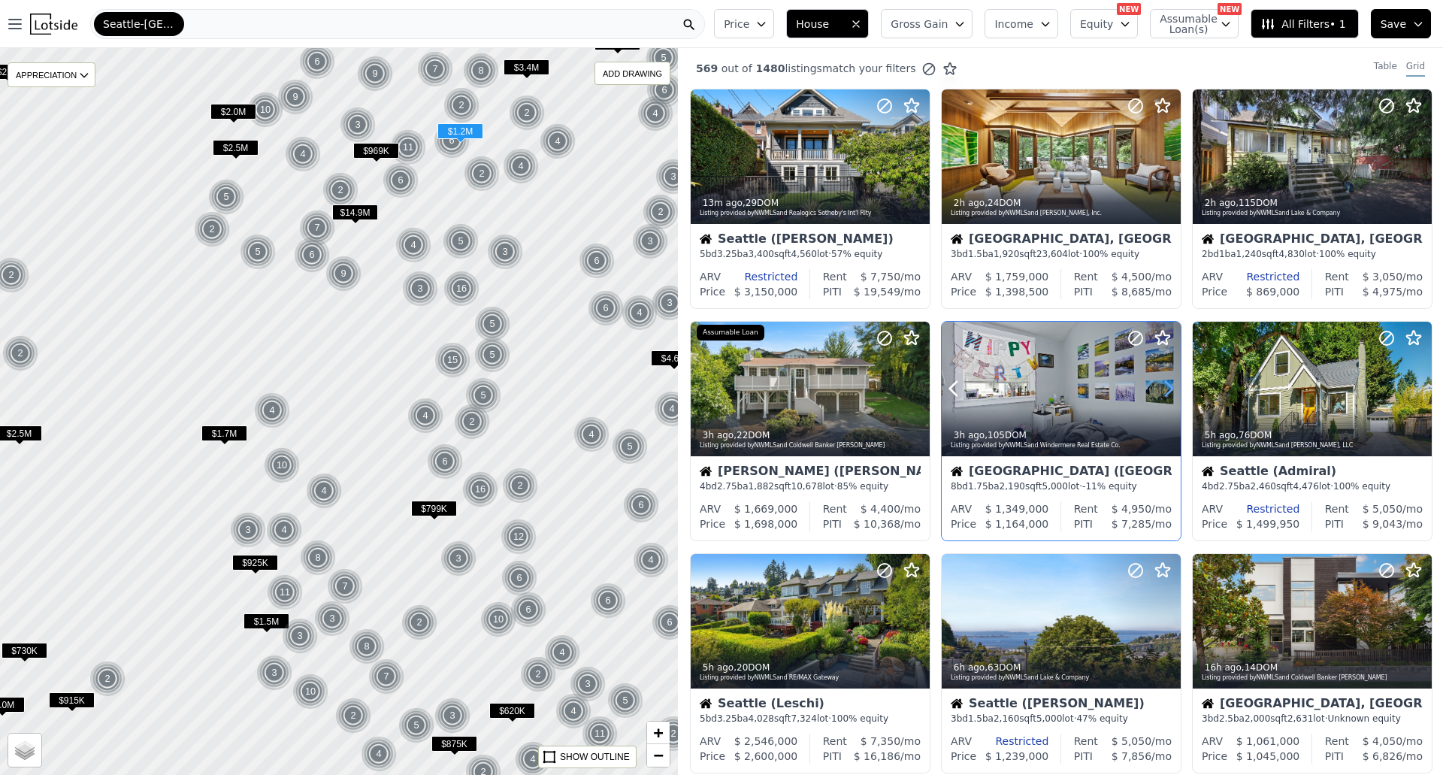
click at [1163, 392] on icon at bounding box center [1169, 389] width 24 height 24
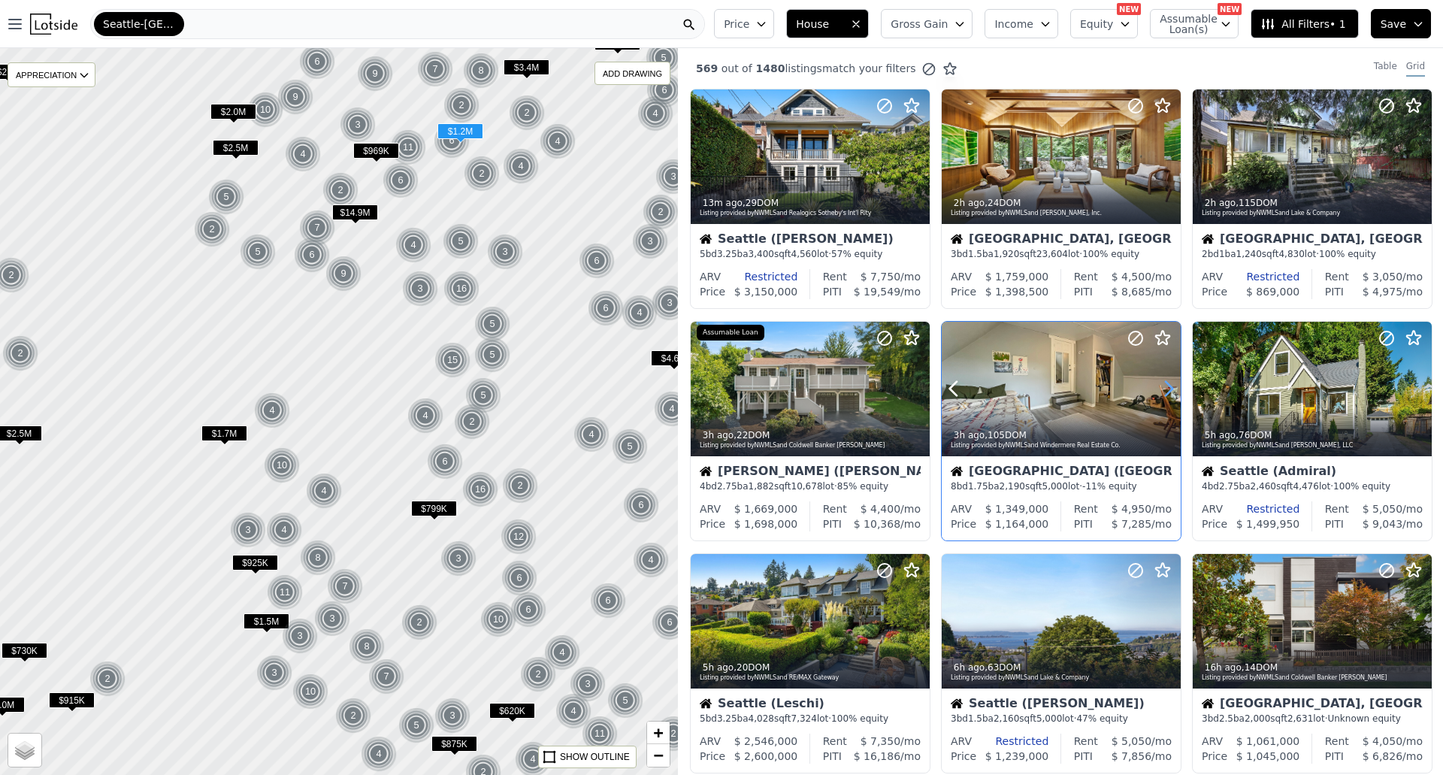
click at [1167, 386] on icon at bounding box center [1169, 389] width 7 height 14
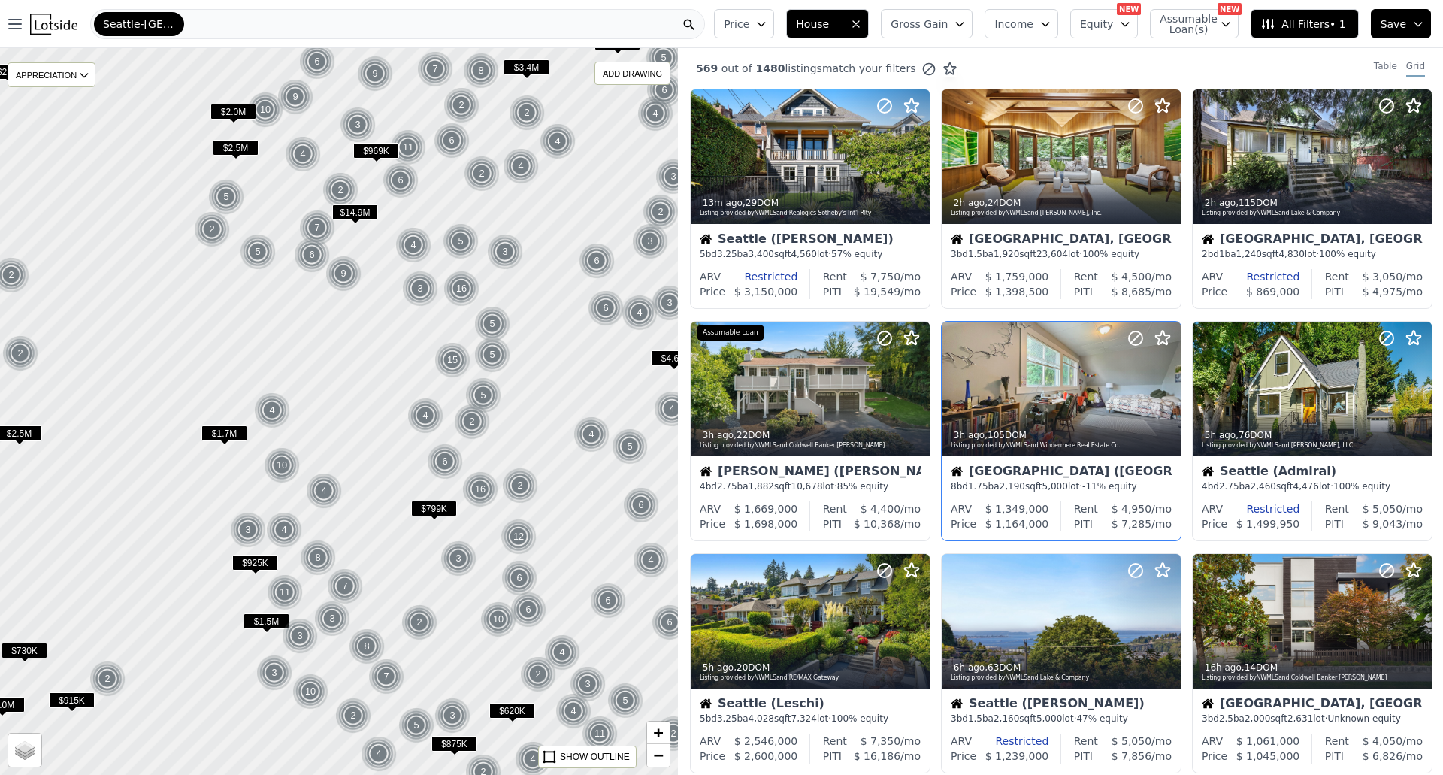
click at [422, 321] on div at bounding box center [338, 411] width 813 height 872
